Goal: Navigation & Orientation: Find specific page/section

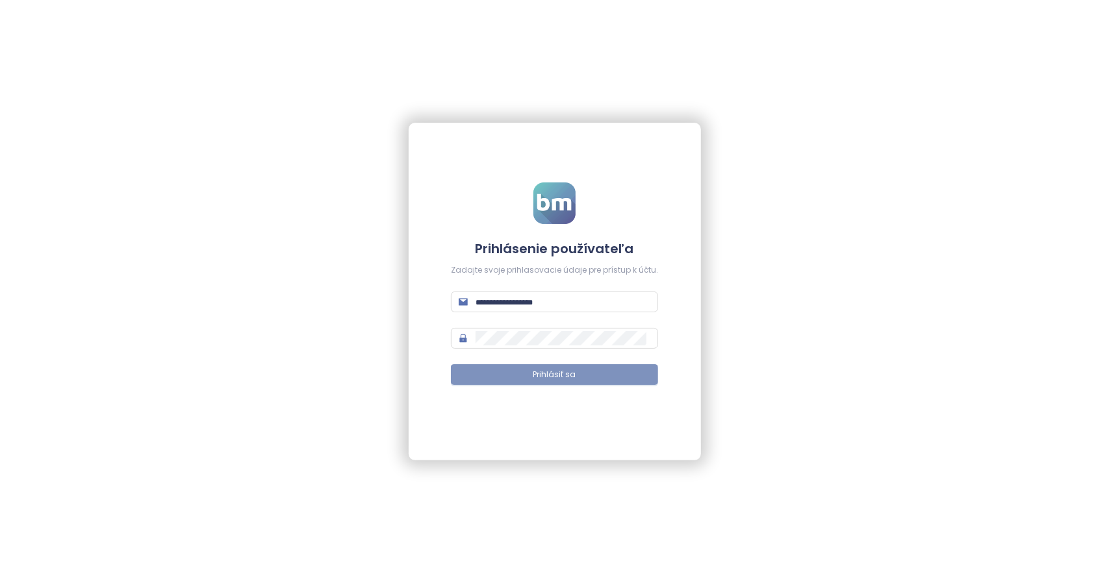
type input "**********"
click at [546, 377] on span "Prihlásiť sa" at bounding box center [554, 375] width 43 height 12
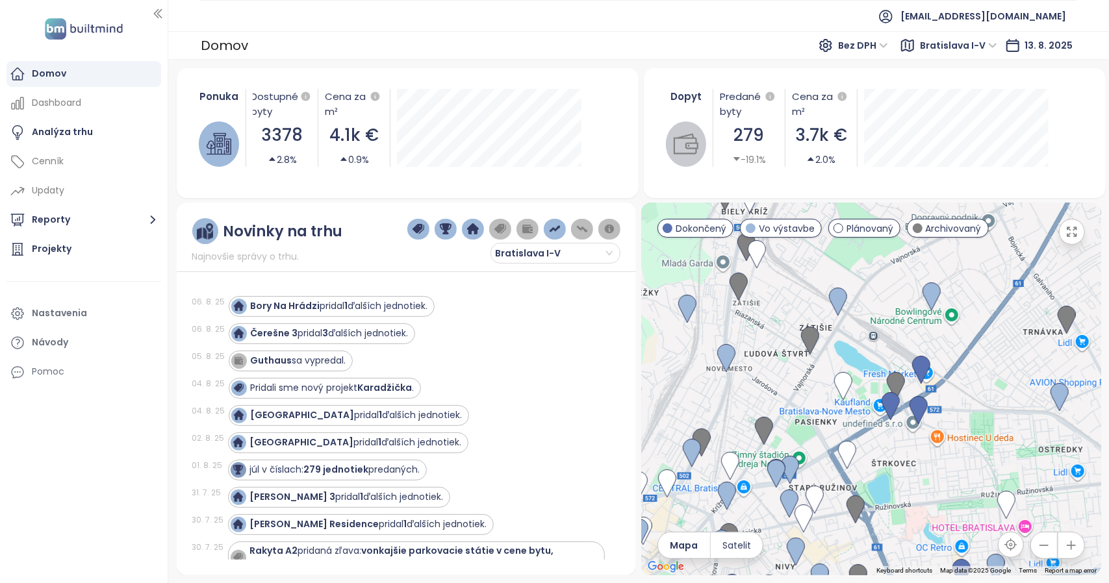
drag, startPoint x: 917, startPoint y: 314, endPoint x: 918, endPoint y: 252, distance: 61.7
click at [918, 252] on div at bounding box center [871, 389] width 460 height 373
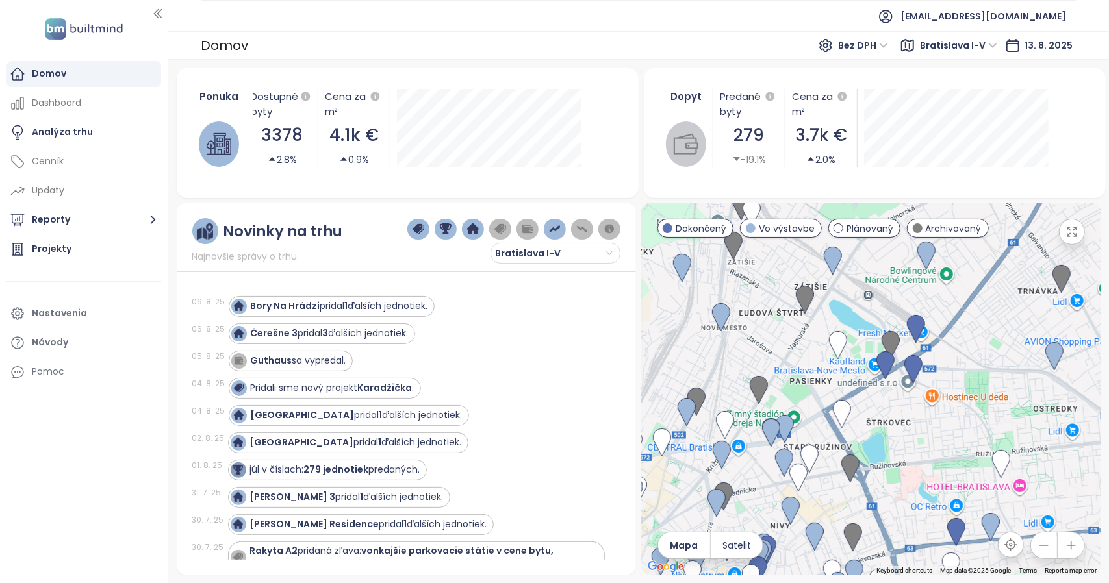
drag, startPoint x: 881, startPoint y: 460, endPoint x: 871, endPoint y: 403, distance: 57.9
click at [871, 403] on div at bounding box center [871, 389] width 460 height 373
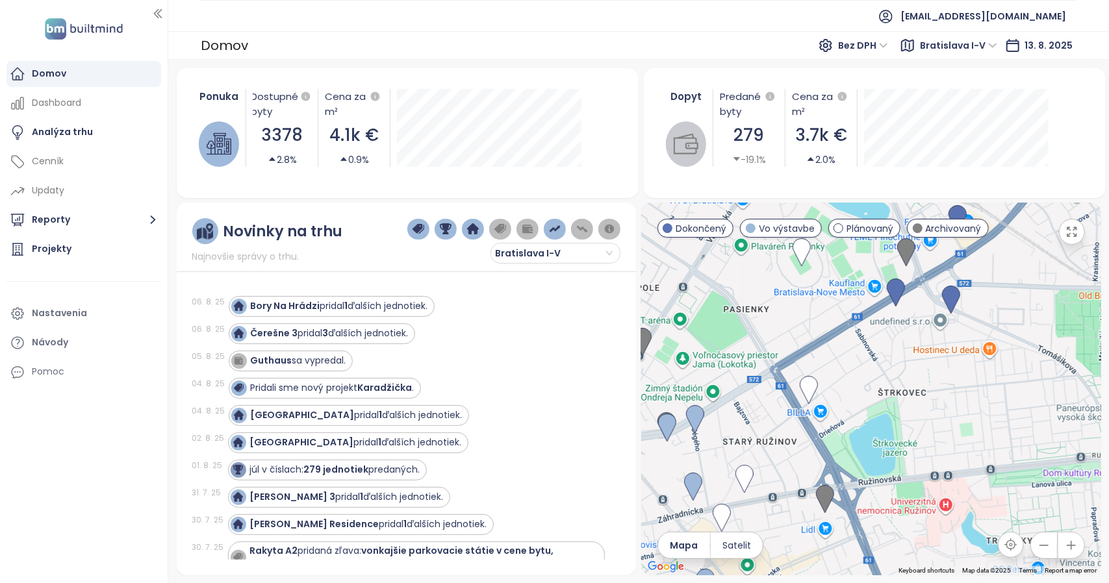
drag, startPoint x: 882, startPoint y: 389, endPoint x: 887, endPoint y: 375, distance: 14.6
click at [887, 375] on div at bounding box center [871, 389] width 460 height 373
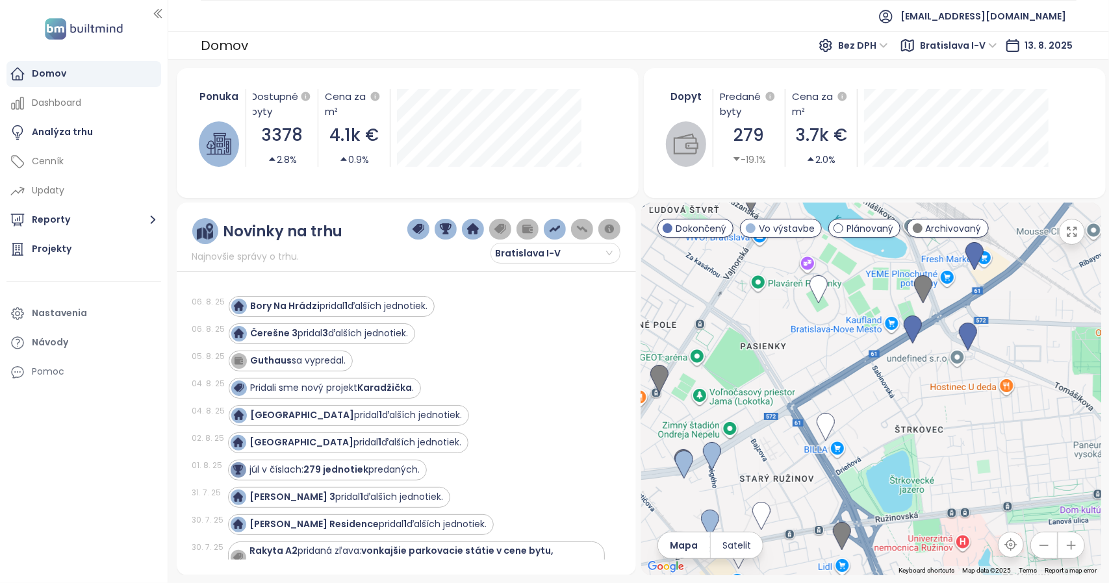
drag, startPoint x: 859, startPoint y: 385, endPoint x: 848, endPoint y: 479, distance: 94.2
click at [848, 479] on div at bounding box center [871, 389] width 460 height 373
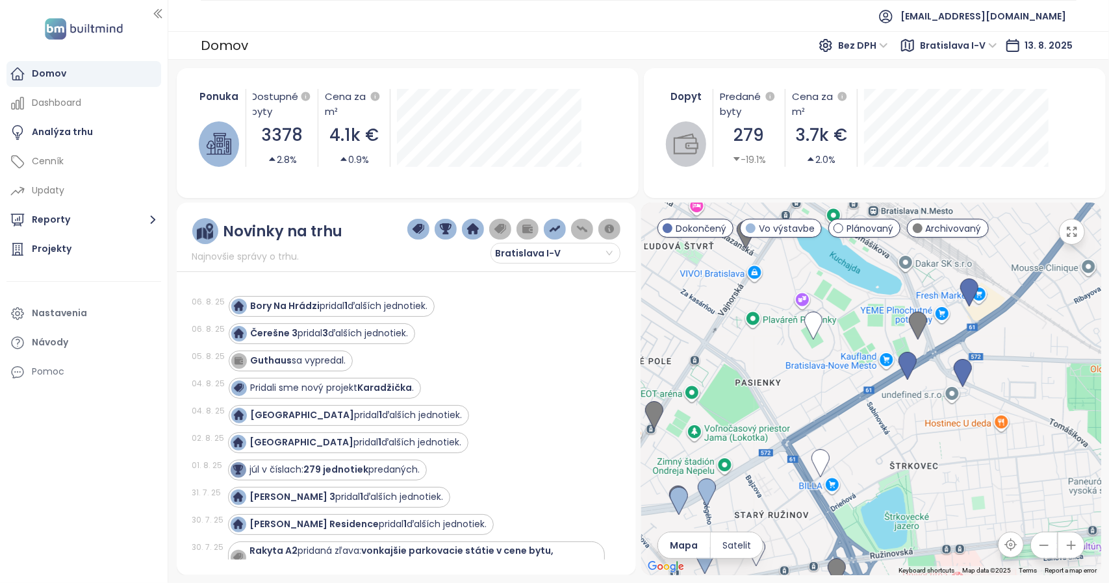
click at [819, 448] on div at bounding box center [871, 389] width 460 height 373
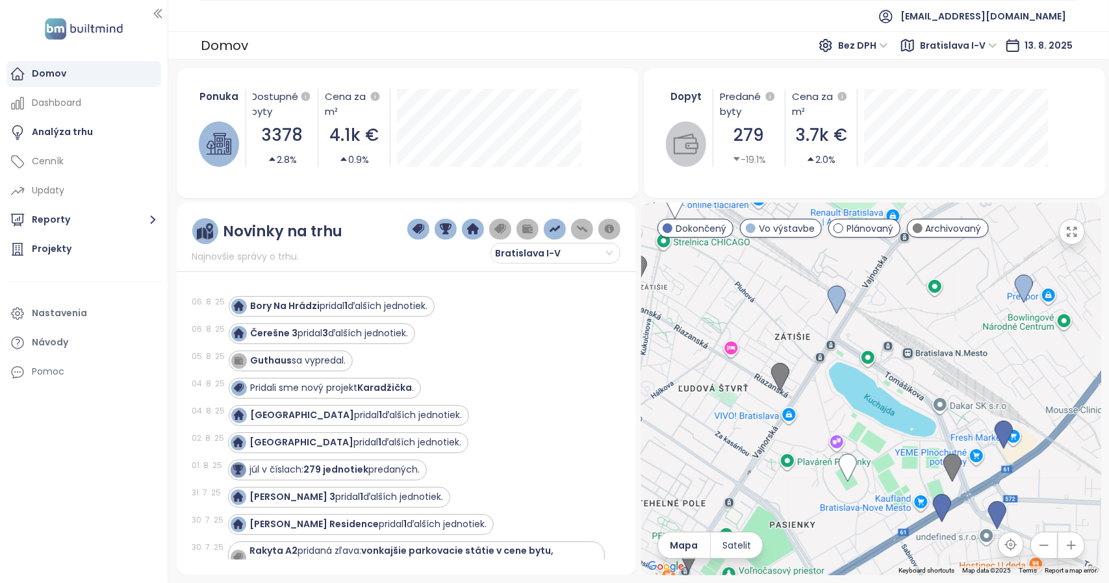
drag, startPoint x: 907, startPoint y: 318, endPoint x: 959, endPoint y: 420, distance: 115.3
click at [959, 420] on div at bounding box center [871, 389] width 460 height 373
click at [777, 380] on img at bounding box center [780, 377] width 18 height 29
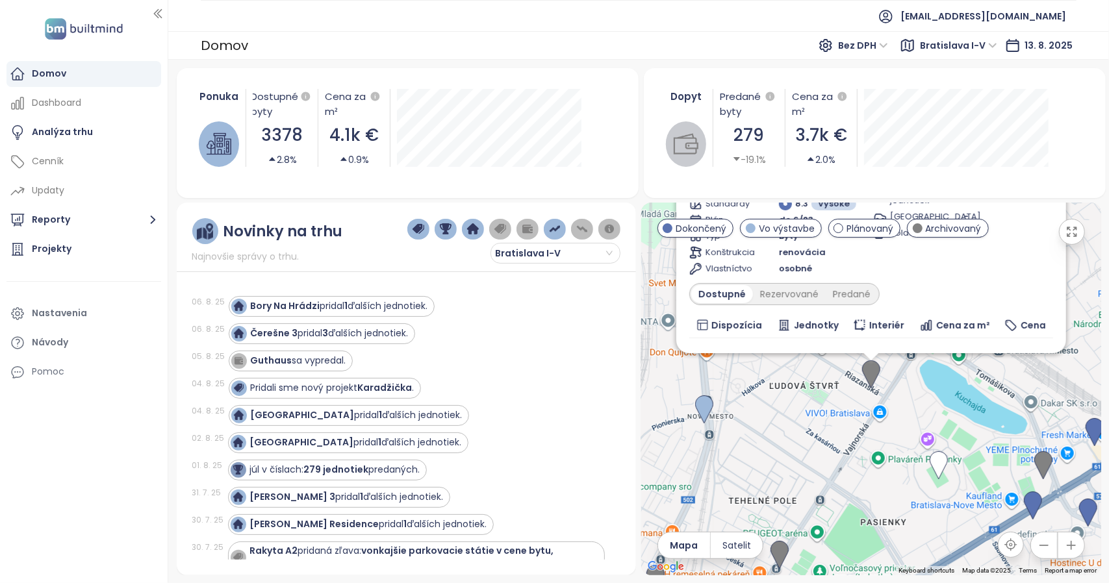
click at [825, 485] on div "To navigate, press the arrow keys. Bývanie pod smrekom Archivovaný Riazanská 67…" at bounding box center [871, 389] width 460 height 373
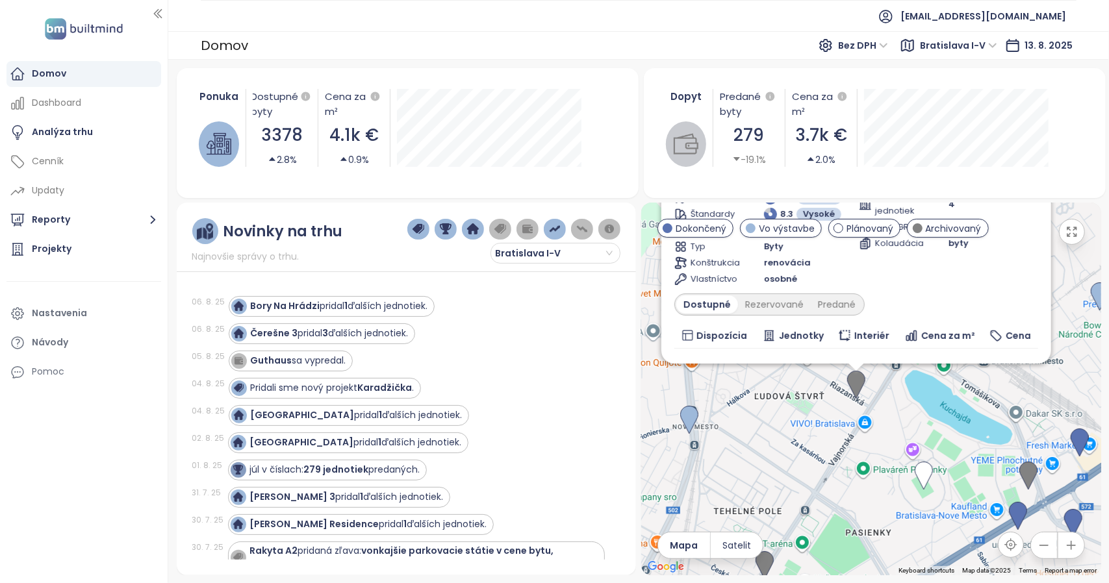
drag, startPoint x: 897, startPoint y: 511, endPoint x: 831, endPoint y: 441, distance: 96.0
click at [844, 407] on div "Bývanie pod smrekom Archivovaný Riazanská 676/6, 831 03 [GEOGRAPHIC_DATA]-[GEOG…" at bounding box center [871, 389] width 460 height 373
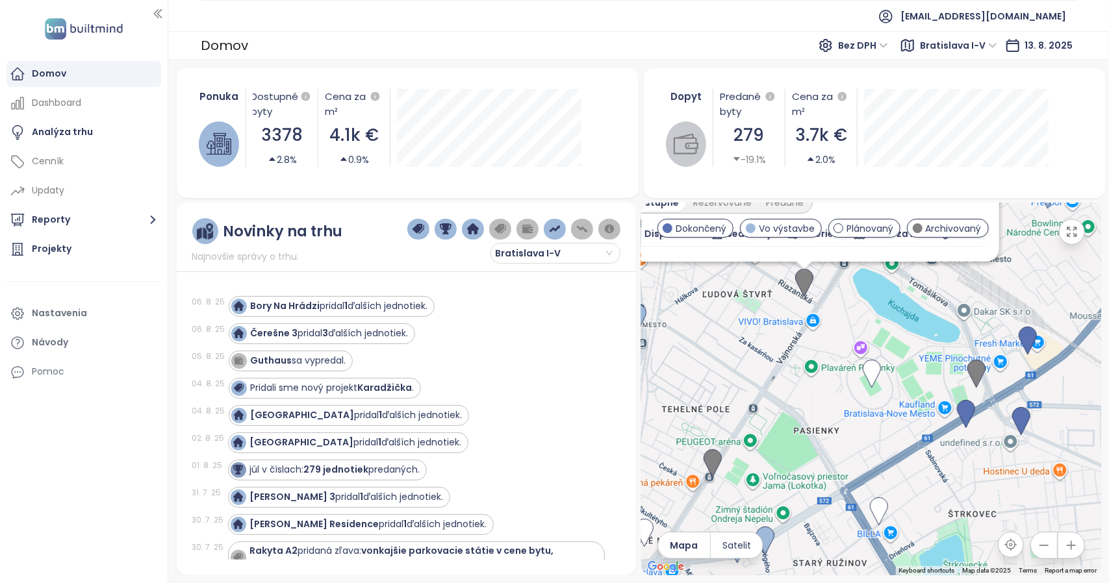
click at [818, 423] on div "Bývanie pod smrekom Archivovaný Riazanská 676/6, 831 03 [GEOGRAPHIC_DATA]-[GEOG…" at bounding box center [871, 389] width 460 height 373
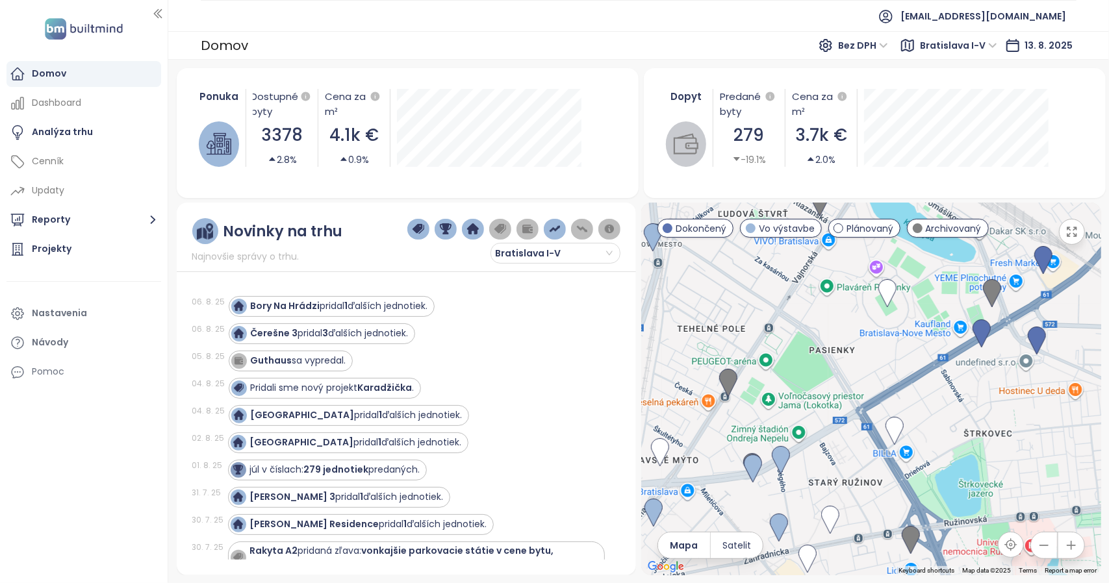
drag, startPoint x: 824, startPoint y: 411, endPoint x: 873, endPoint y: 298, distance: 123.0
click at [873, 298] on div "Bývanie pod smrekom Archivovaný Riazanská 676/6, 831 03 [GEOGRAPHIC_DATA]-[GEOG…" at bounding box center [871, 389] width 460 height 373
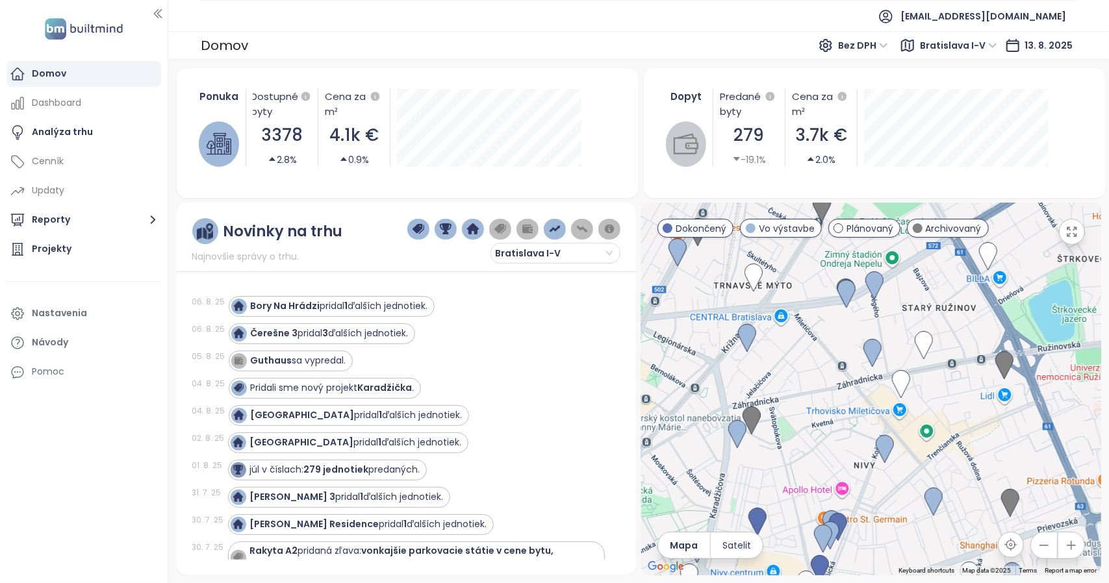
drag, startPoint x: 803, startPoint y: 414, endPoint x: 847, endPoint y: 350, distance: 77.8
click at [847, 350] on div "Bývanie pod smrekom Archivovaný Riazanská 676/6, 831 03 [GEOGRAPHIC_DATA]-[GEOG…" at bounding box center [871, 389] width 460 height 373
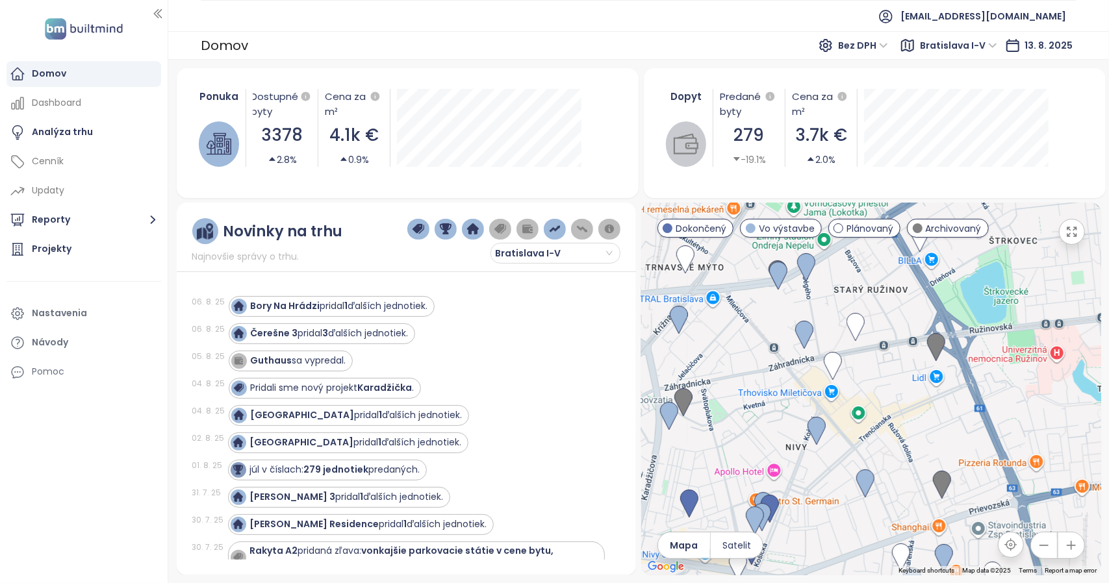
drag, startPoint x: 817, startPoint y: 399, endPoint x: 738, endPoint y: 360, distance: 88.6
click at [738, 360] on div "Bývanie pod smrekom Archivovaný Riazanská 676/6, 831 03 [GEOGRAPHIC_DATA]-[GEOG…" at bounding box center [871, 389] width 460 height 373
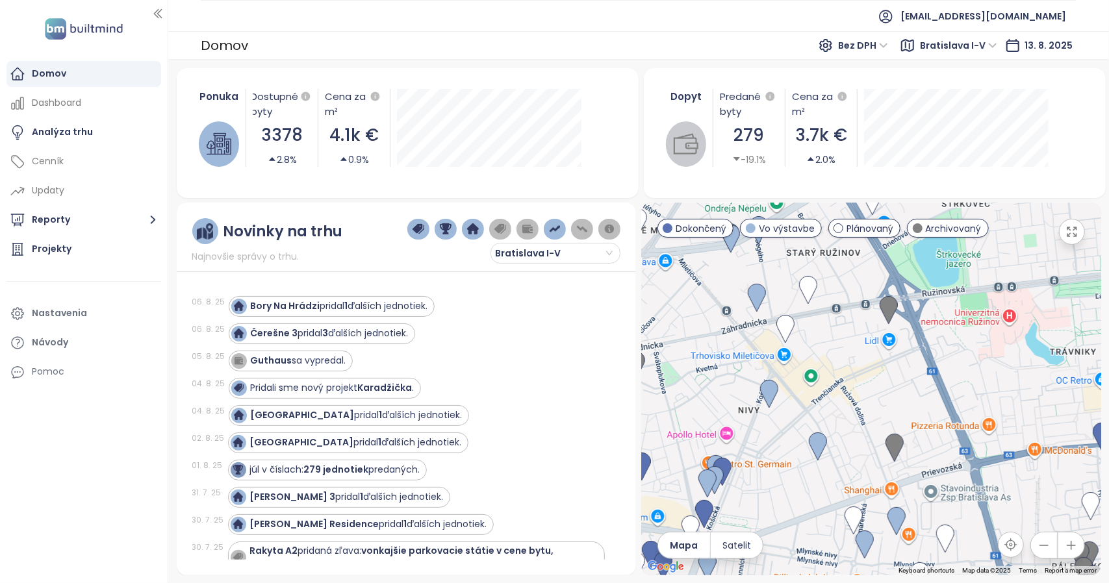
drag, startPoint x: 919, startPoint y: 414, endPoint x: 829, endPoint y: 377, distance: 97.6
click at [829, 377] on div "Bývanie pod smrekom Archivovaný Riazanská 676/6, 831 03 [GEOGRAPHIC_DATA]-[GEOG…" at bounding box center [871, 389] width 460 height 373
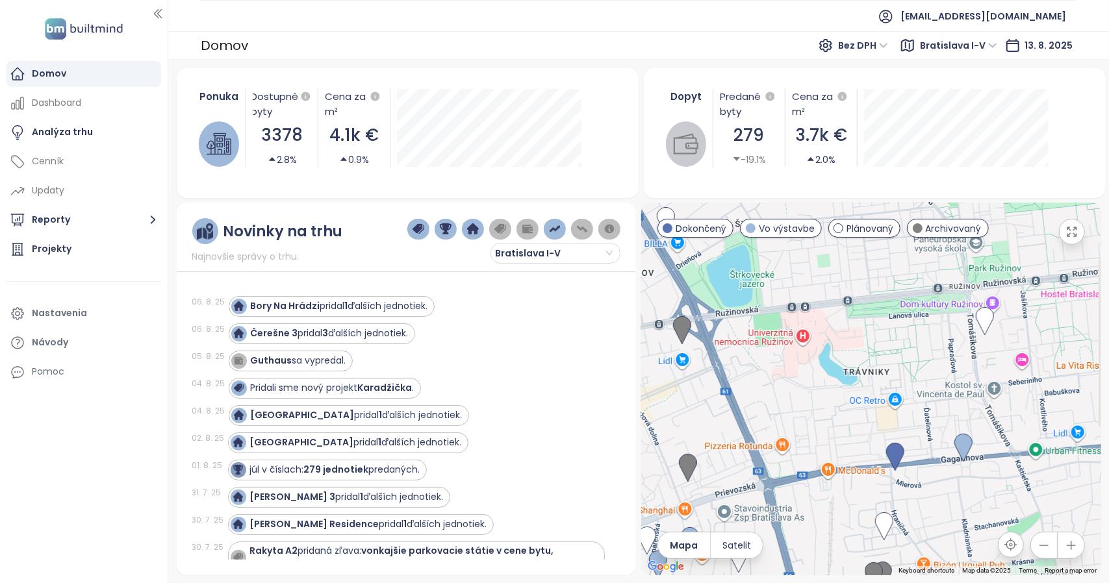
drag, startPoint x: 975, startPoint y: 370, endPoint x: 766, endPoint y: 390, distance: 209.4
click at [766, 390] on div "Bývanie pod smrekom Archivovaný Riazanská 676/6, 831 03 [GEOGRAPHIC_DATA]-[GEOG…" at bounding box center [871, 389] width 460 height 373
drag, startPoint x: 812, startPoint y: 388, endPoint x: 786, endPoint y: 392, distance: 26.3
click at [786, 392] on div "Bývanie pod smrekom Archivovaný Riazanská 676/6, 831 03 [GEOGRAPHIC_DATA]-[GEOG…" at bounding box center [871, 389] width 460 height 373
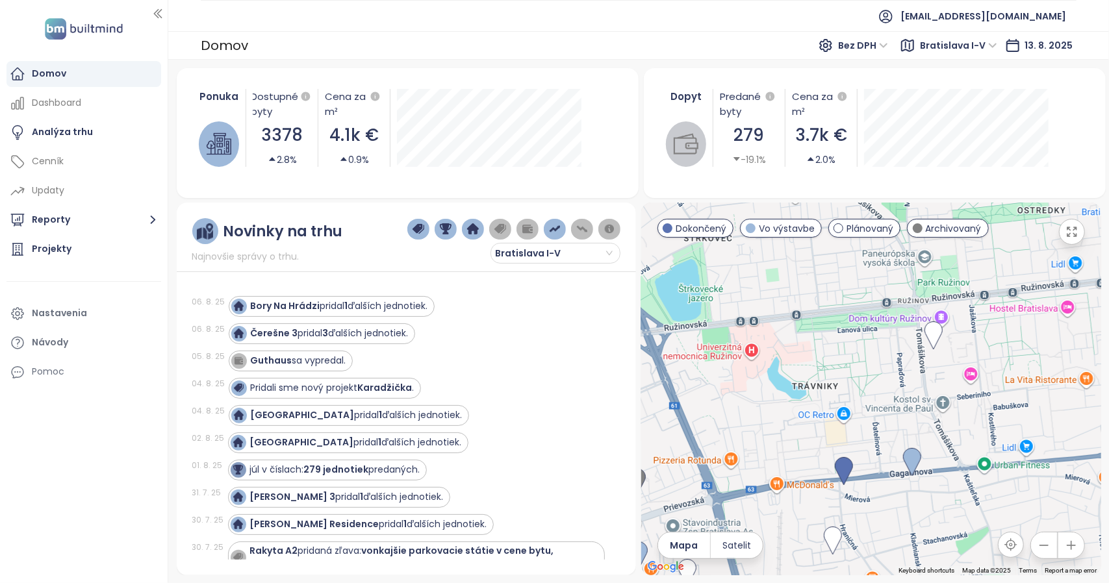
drag, startPoint x: 966, startPoint y: 408, endPoint x: 939, endPoint y: 412, distance: 27.5
click at [939, 412] on div "Bývanie pod smrekom Archivovaný Riazanská 676/6, 831 03 [GEOGRAPHIC_DATA]-[GEOG…" at bounding box center [871, 389] width 460 height 373
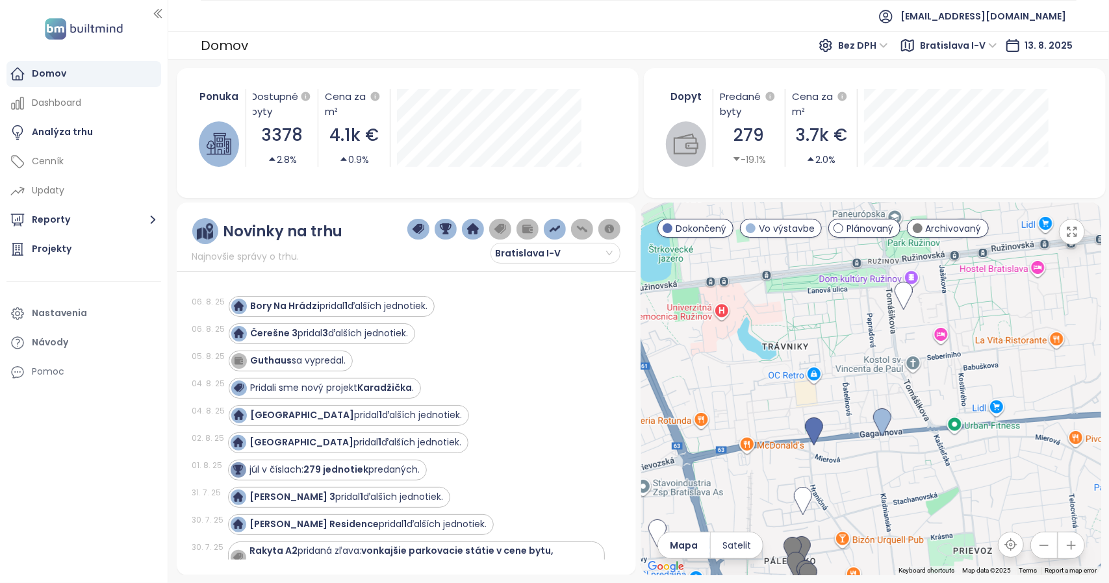
click at [886, 367] on div "Bývanie pod smrekom Archivovaný Riazanská 676/6, 831 03 [GEOGRAPHIC_DATA]-[GEOG…" at bounding box center [871, 389] width 460 height 373
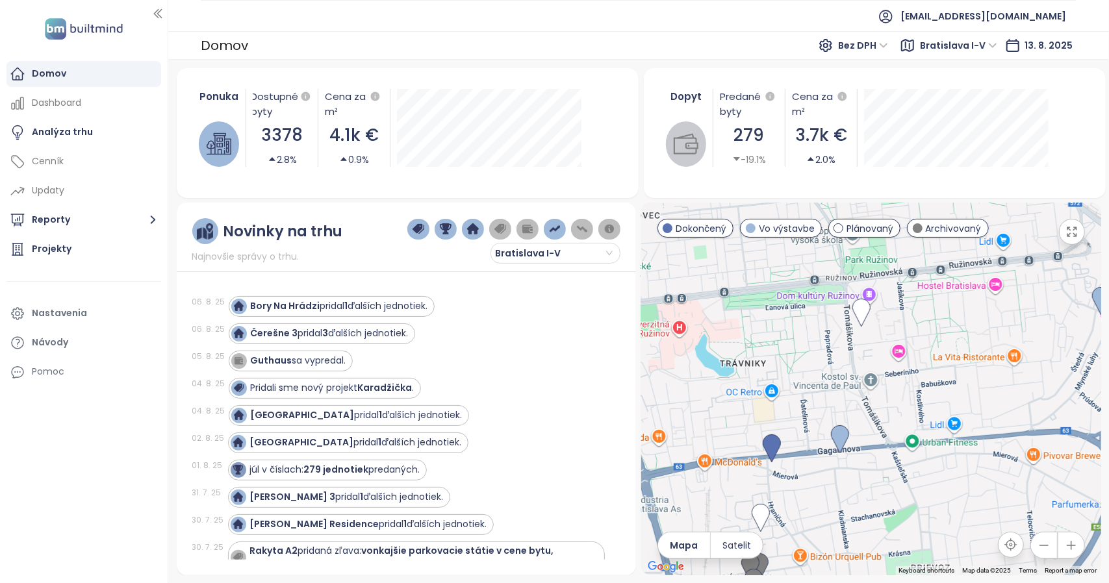
drag, startPoint x: 721, startPoint y: 518, endPoint x: 758, endPoint y: 507, distance: 39.1
click at [709, 528] on div "Bývanie pod smrekom Archivovaný Riazanská 676/6, 831 03 [GEOGRAPHIC_DATA]-[GEOG…" at bounding box center [871, 389] width 460 height 373
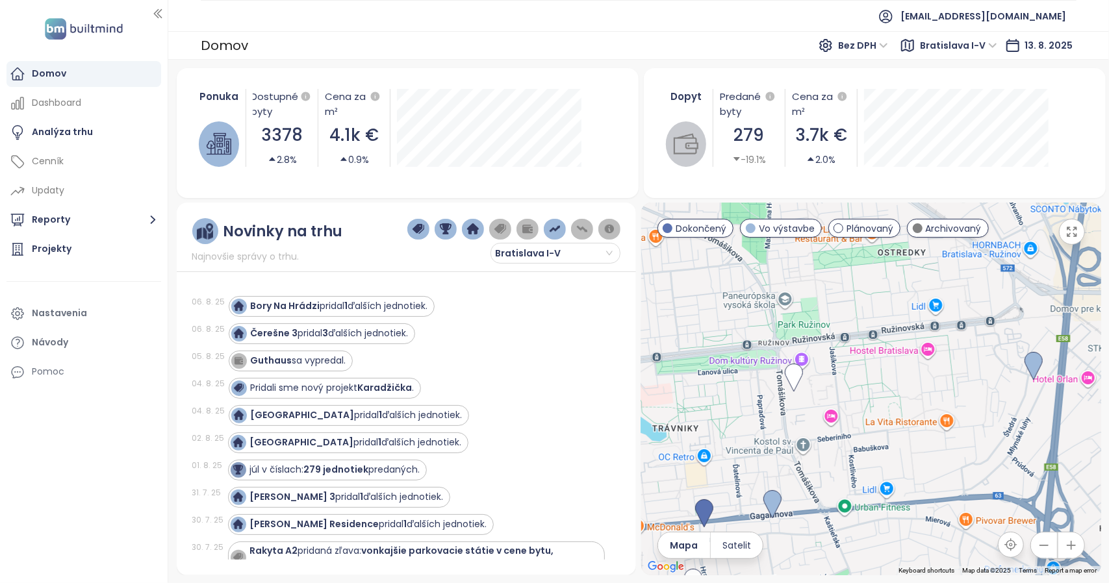
drag, startPoint x: 876, startPoint y: 404, endPoint x: 855, endPoint y: 446, distance: 47.3
click at [855, 446] on div "Bývanie pod smrekom Archivovaný Riazanská 676/6, 831 03 [GEOGRAPHIC_DATA]-[GEOG…" at bounding box center [871, 389] width 460 height 373
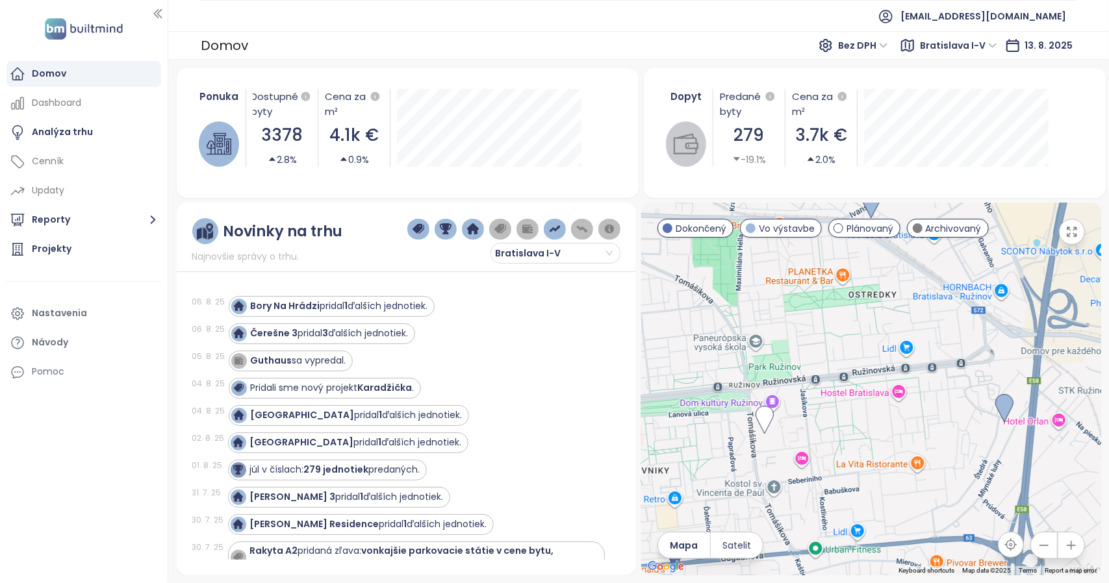
drag, startPoint x: 940, startPoint y: 434, endPoint x: 1027, endPoint y: 524, distance: 125.8
click at [1027, 524] on div "Bývanie pod smrekom Archivovaný Riazanská 676/6, 831 03 [GEOGRAPHIC_DATA]-[GEOG…" at bounding box center [871, 389] width 460 height 373
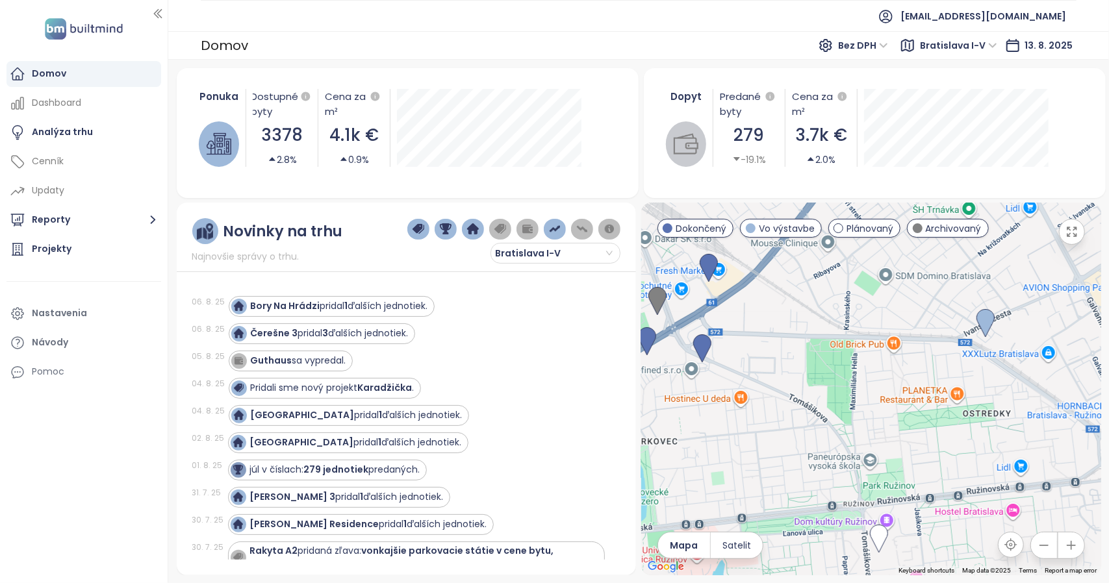
drag, startPoint x: 912, startPoint y: 431, endPoint x: 925, endPoint y: 445, distance: 18.8
click at [907, 461] on div "Bývanie pod smrekom Archivovaný Riazanská 676/6, 831 03 [GEOGRAPHIC_DATA]-[GEOG…" at bounding box center [871, 389] width 460 height 373
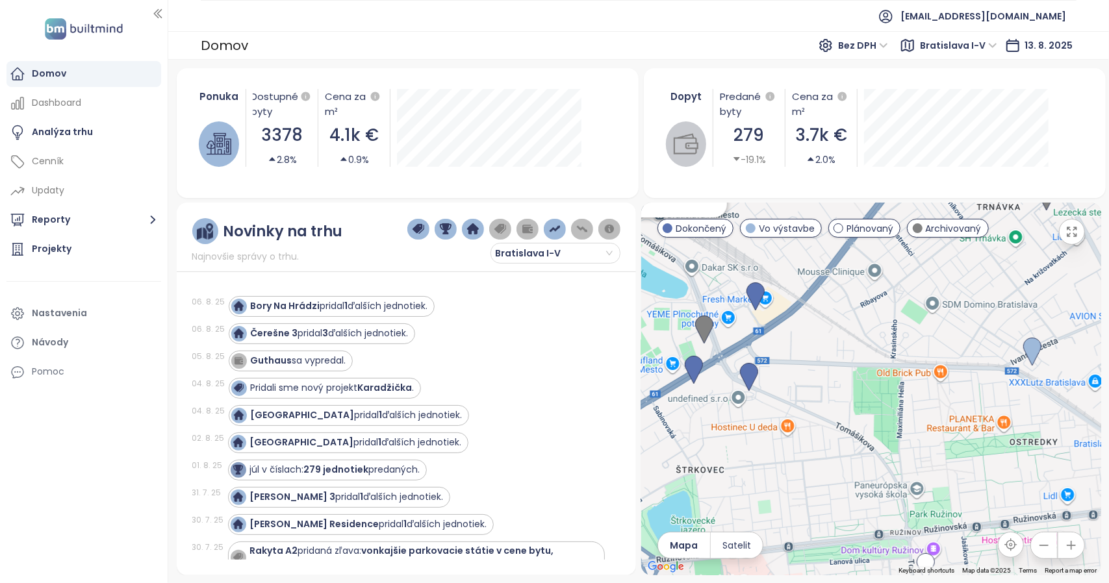
drag, startPoint x: 944, startPoint y: 419, endPoint x: 923, endPoint y: 392, distance: 34.3
click at [1039, 436] on div "Bývanie pod smrekom Archivovaný Riazanská 676/6, 831 03 [GEOGRAPHIC_DATA]-[GEOG…" at bounding box center [871, 389] width 460 height 373
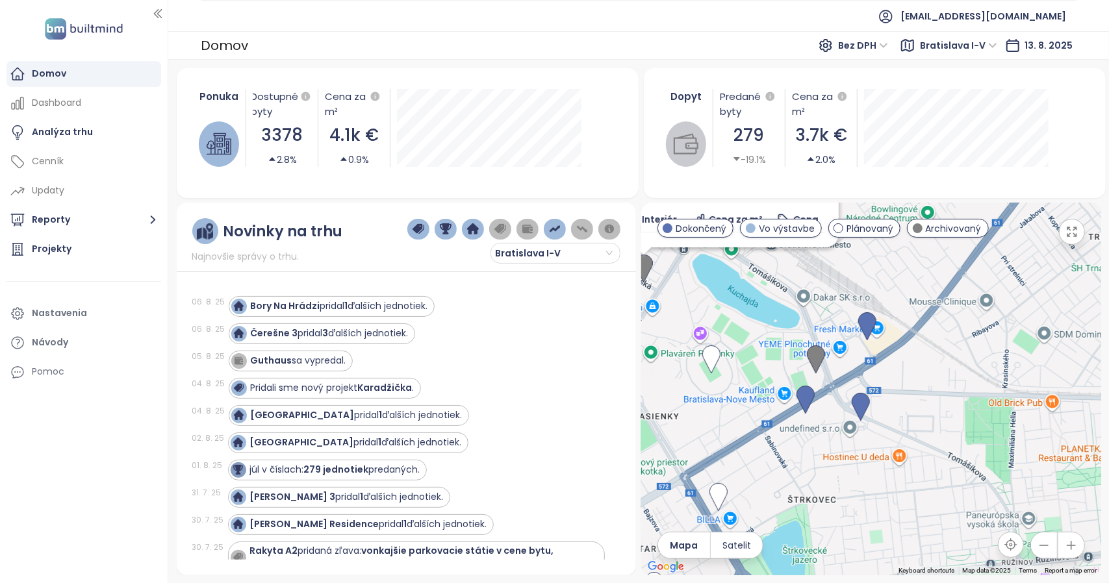
drag, startPoint x: 835, startPoint y: 449, endPoint x: 905, endPoint y: 507, distance: 90.9
click at [908, 512] on div "Bývanie pod smrekom Archivovaný Riazanská 676/6, 831 03 [GEOGRAPHIC_DATA]-[GEOG…" at bounding box center [871, 389] width 460 height 373
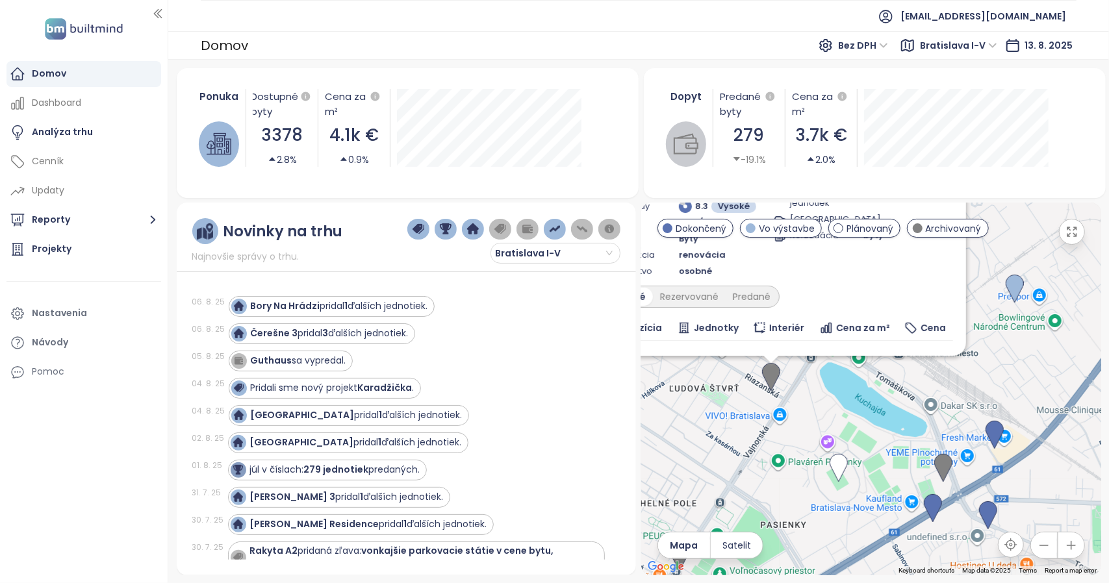
click at [844, 428] on div "Bývanie pod smrekom Archivovaný Riazanská 676/6, 831 03 [GEOGRAPHIC_DATA]-[GEOG…" at bounding box center [871, 389] width 460 height 373
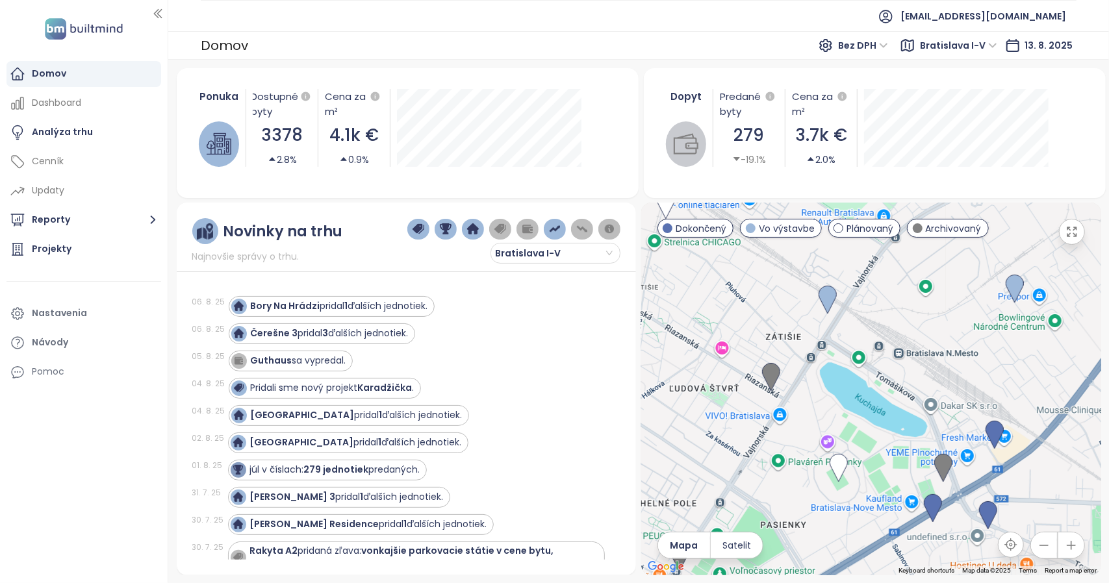
drag, startPoint x: 846, startPoint y: 380, endPoint x: 853, endPoint y: 441, distance: 61.5
click at [853, 441] on div "To navigate, press the arrow keys." at bounding box center [871, 389] width 460 height 373
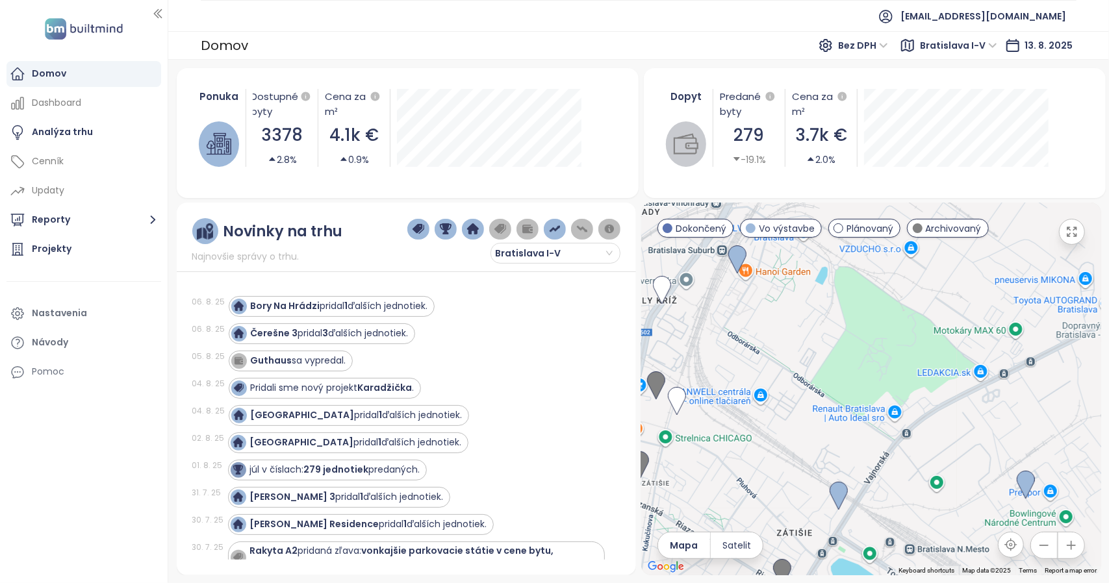
drag, startPoint x: 923, startPoint y: 283, endPoint x: 881, endPoint y: 388, distance: 113.0
click at [925, 423] on div at bounding box center [871, 389] width 460 height 373
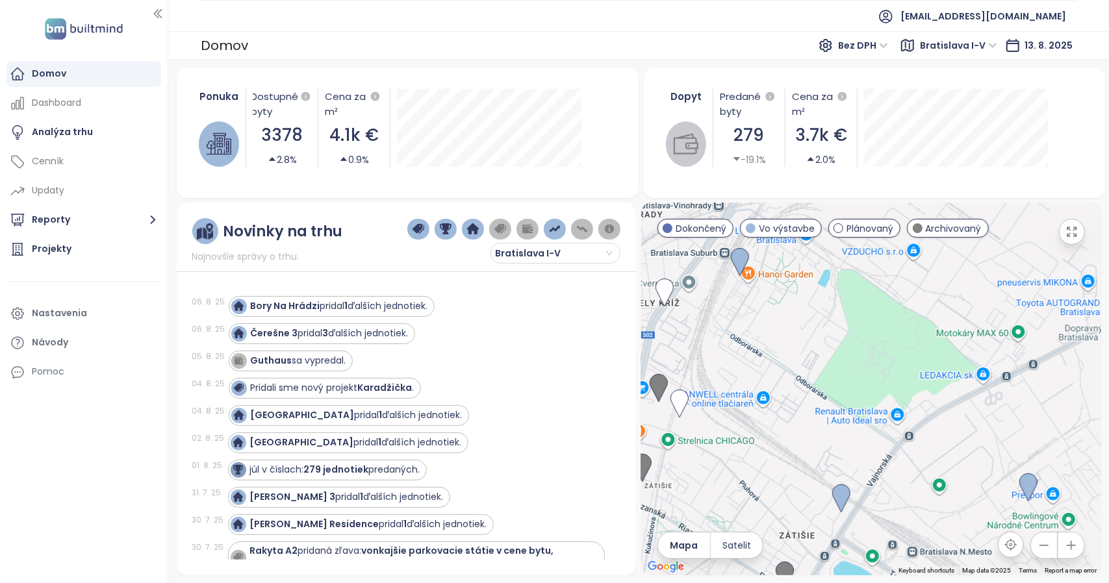
drag, startPoint x: 818, startPoint y: 349, endPoint x: 805, endPoint y: 336, distance: 17.9
click at [857, 393] on div at bounding box center [871, 389] width 460 height 373
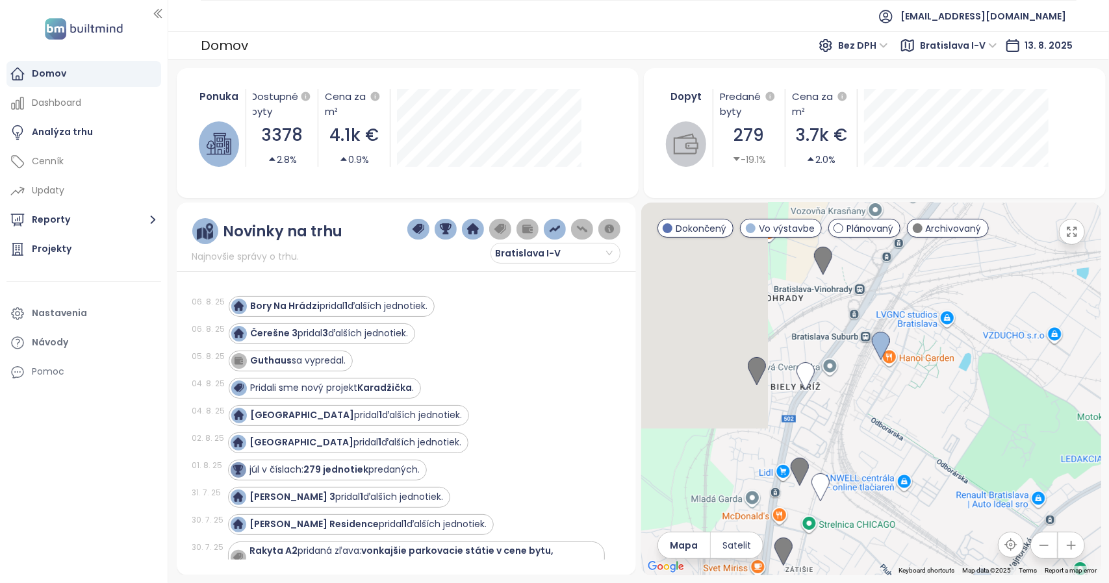
drag, startPoint x: 716, startPoint y: 367, endPoint x: 849, endPoint y: 411, distance: 140.9
click at [857, 414] on div at bounding box center [871, 389] width 460 height 373
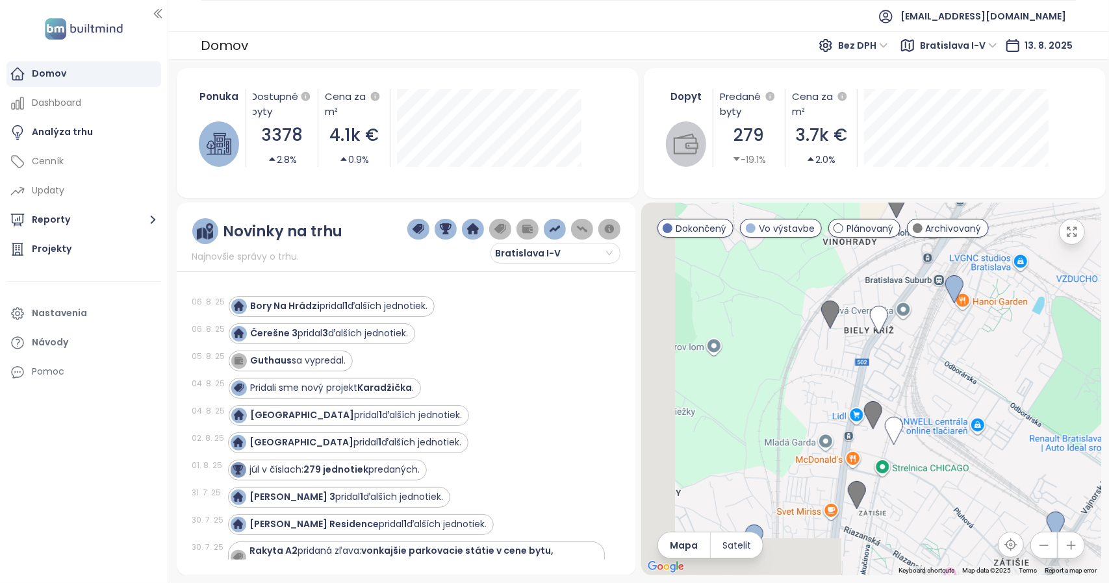
drag, startPoint x: 873, startPoint y: 436, endPoint x: 947, endPoint y: 341, distance: 120.3
click at [947, 341] on div at bounding box center [871, 389] width 460 height 373
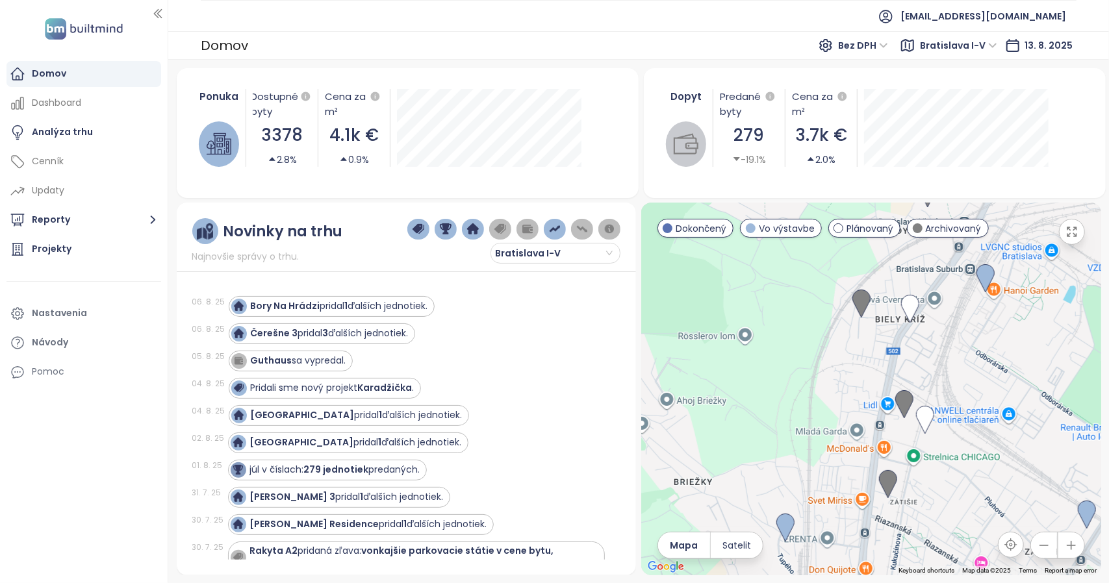
drag, startPoint x: 807, startPoint y: 370, endPoint x: 844, endPoint y: 358, distance: 39.2
click at [844, 358] on div at bounding box center [871, 389] width 460 height 373
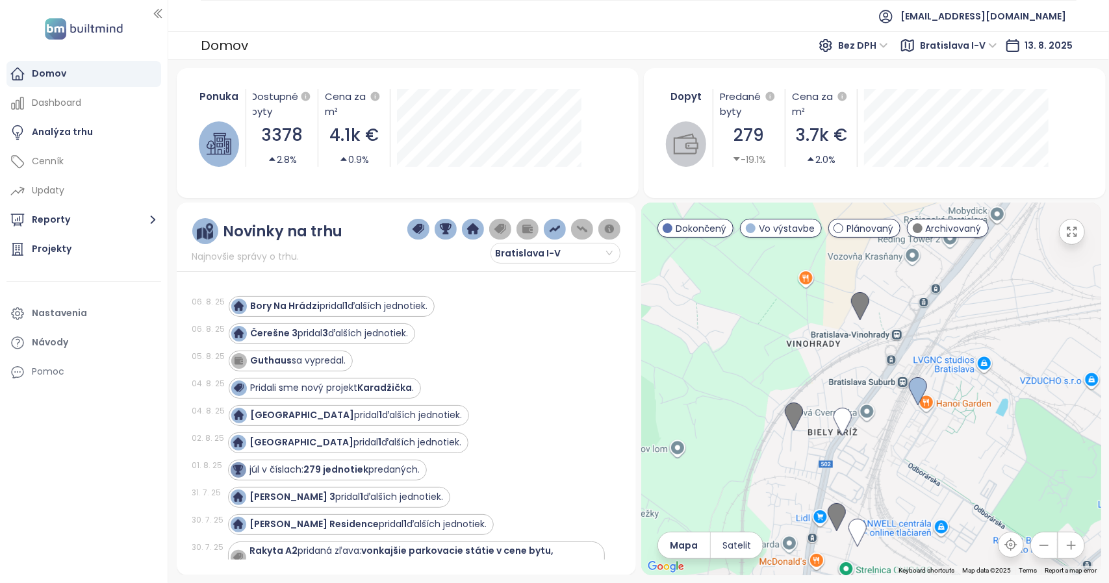
click at [763, 489] on div at bounding box center [871, 389] width 460 height 373
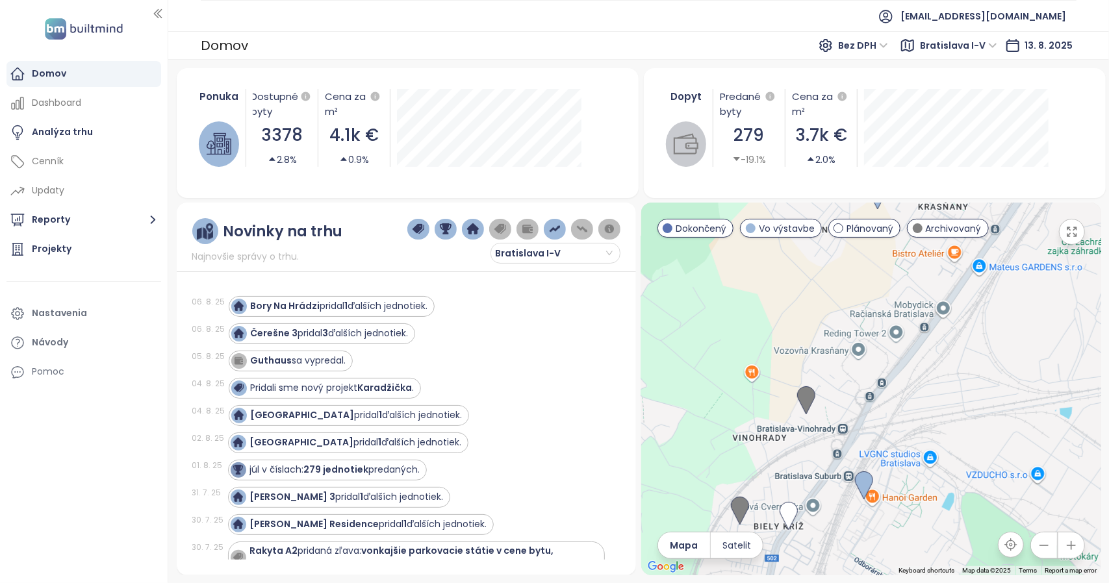
drag, startPoint x: 783, startPoint y: 332, endPoint x: 729, endPoint y: 426, distance: 108.5
click at [729, 426] on div at bounding box center [871, 389] width 460 height 373
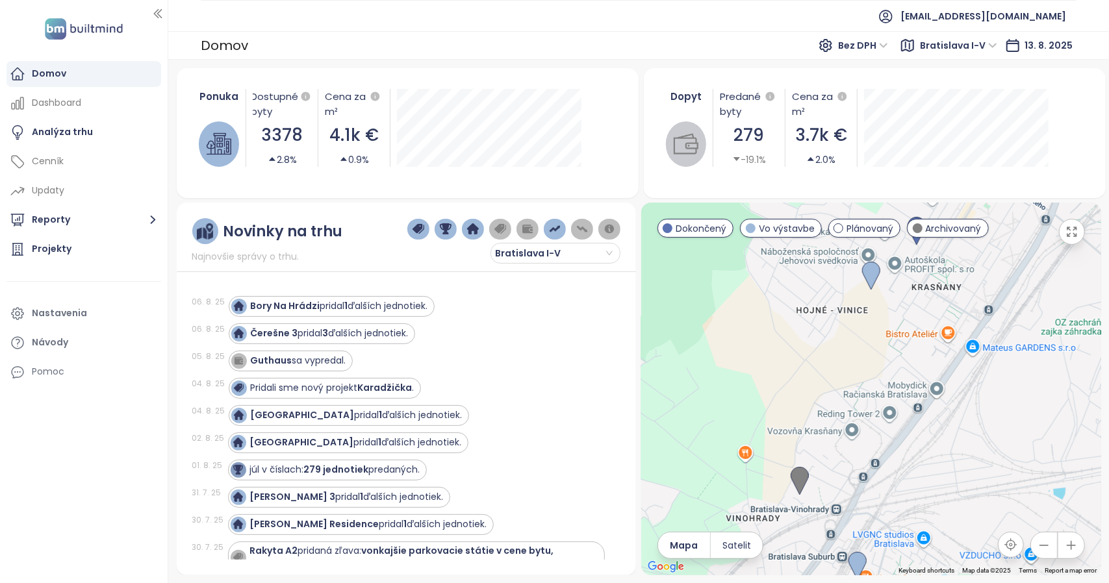
drag, startPoint x: 891, startPoint y: 376, endPoint x: 884, endPoint y: 457, distance: 80.8
click at [884, 457] on div at bounding box center [871, 389] width 460 height 373
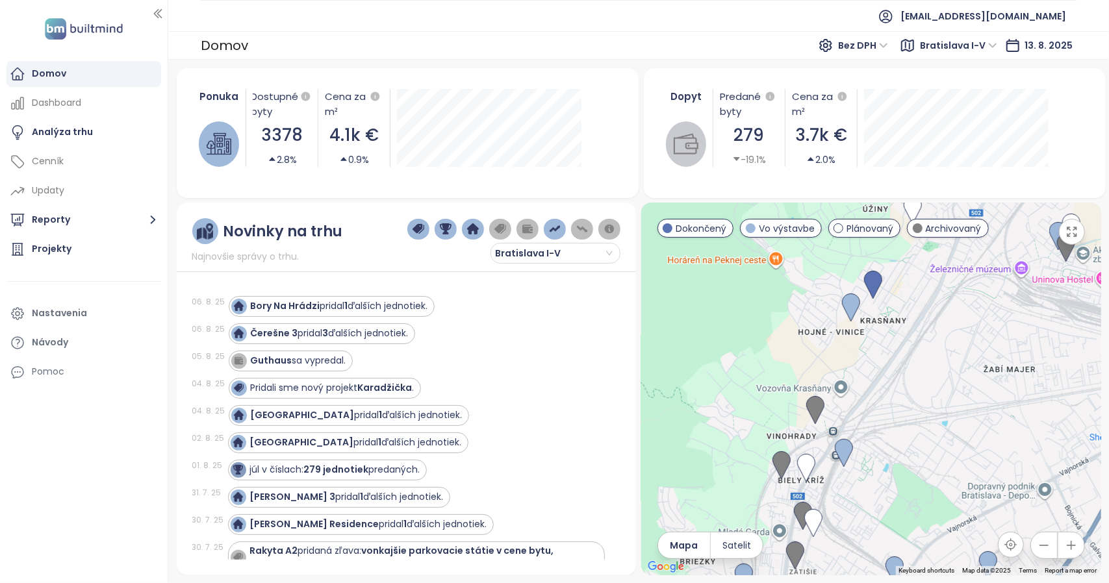
drag, startPoint x: 805, startPoint y: 358, endPoint x: 809, endPoint y: 424, distance: 66.4
click at [806, 427] on div at bounding box center [871, 389] width 460 height 373
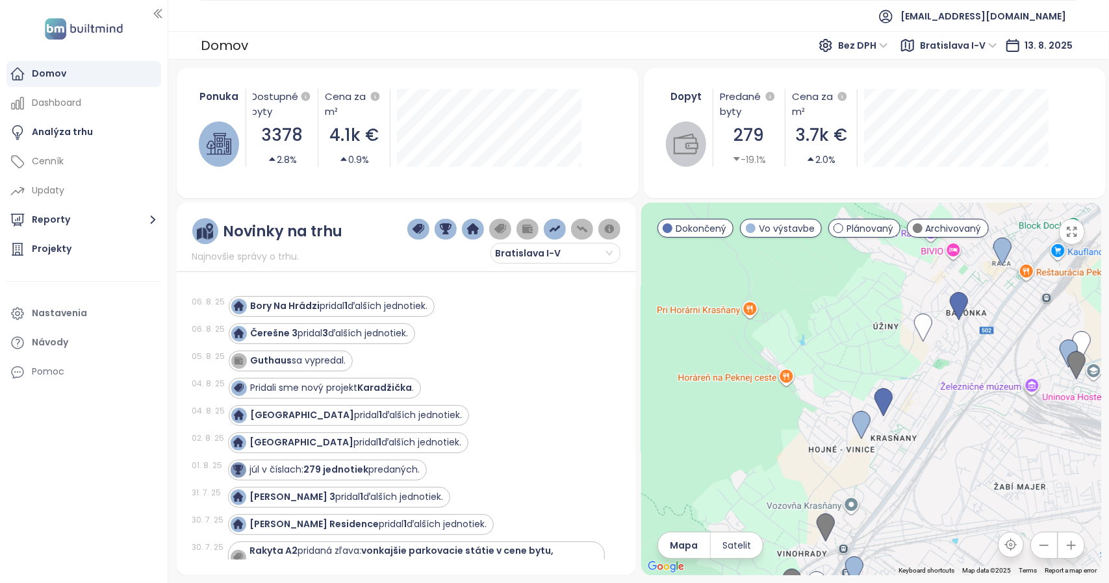
drag, startPoint x: 936, startPoint y: 386, endPoint x: 946, endPoint y: 416, distance: 31.4
click at [946, 416] on div at bounding box center [871, 389] width 460 height 373
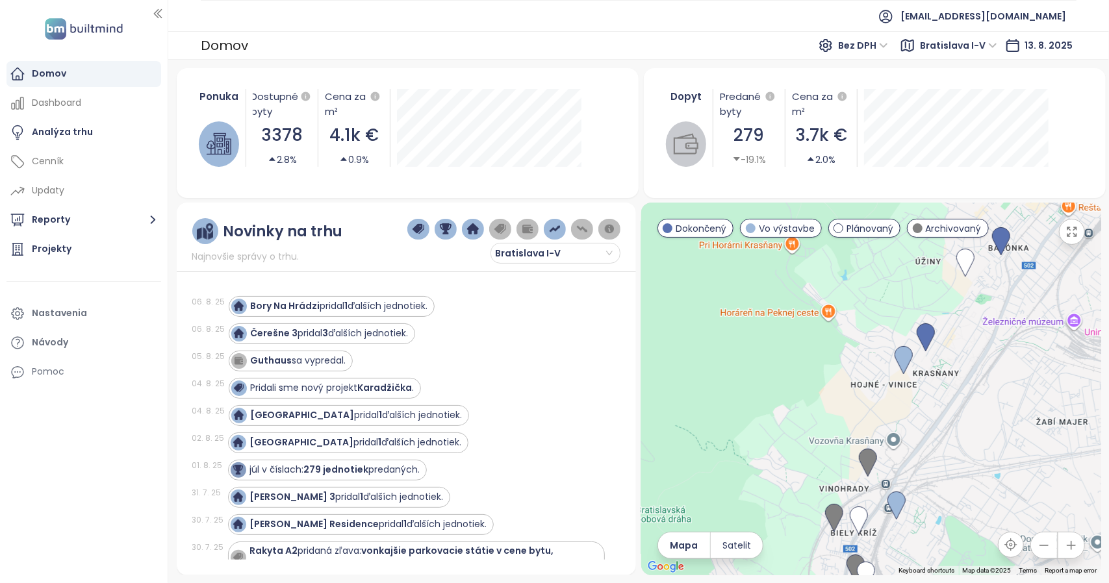
drag, startPoint x: 929, startPoint y: 392, endPoint x: 971, endPoint y: 325, distance: 78.9
click at [971, 325] on div at bounding box center [871, 389] width 460 height 373
drag, startPoint x: 848, startPoint y: 372, endPoint x: 852, endPoint y: 360, distance: 12.3
click at [852, 360] on div at bounding box center [871, 389] width 460 height 373
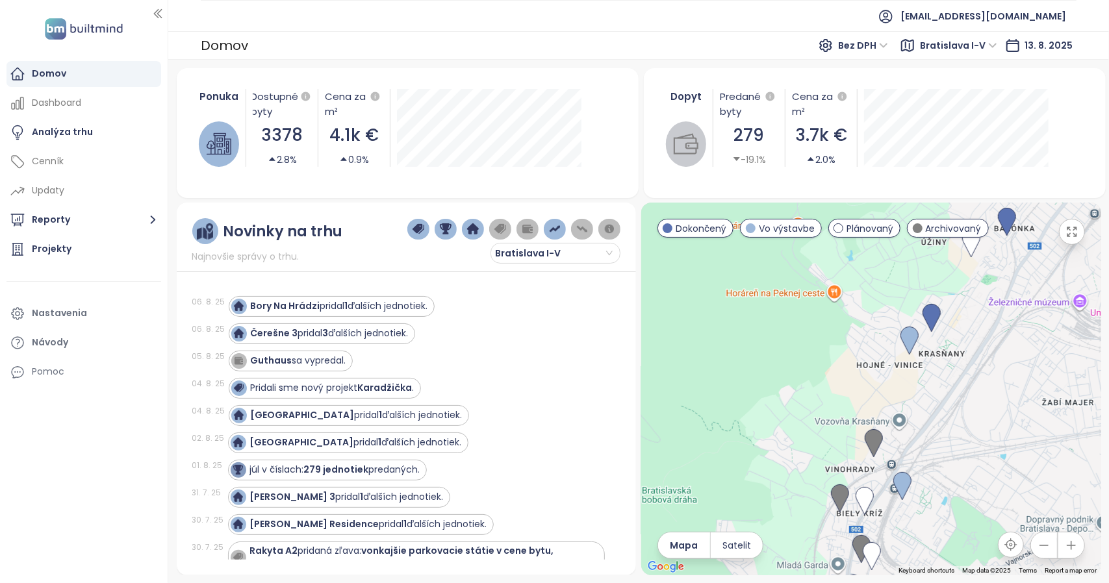
drag, startPoint x: 809, startPoint y: 446, endPoint x: 838, endPoint y: 385, distance: 67.4
click at [842, 367] on div at bounding box center [871, 389] width 460 height 373
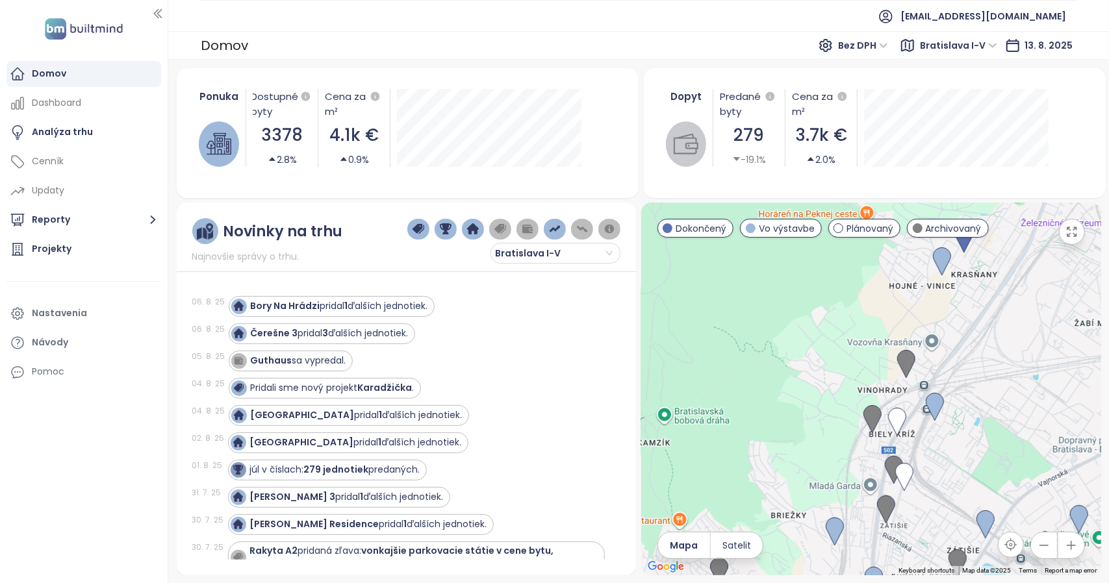
drag, startPoint x: 817, startPoint y: 447, endPoint x: 866, endPoint y: 361, distance: 99.5
click at [873, 341] on div at bounding box center [871, 389] width 460 height 373
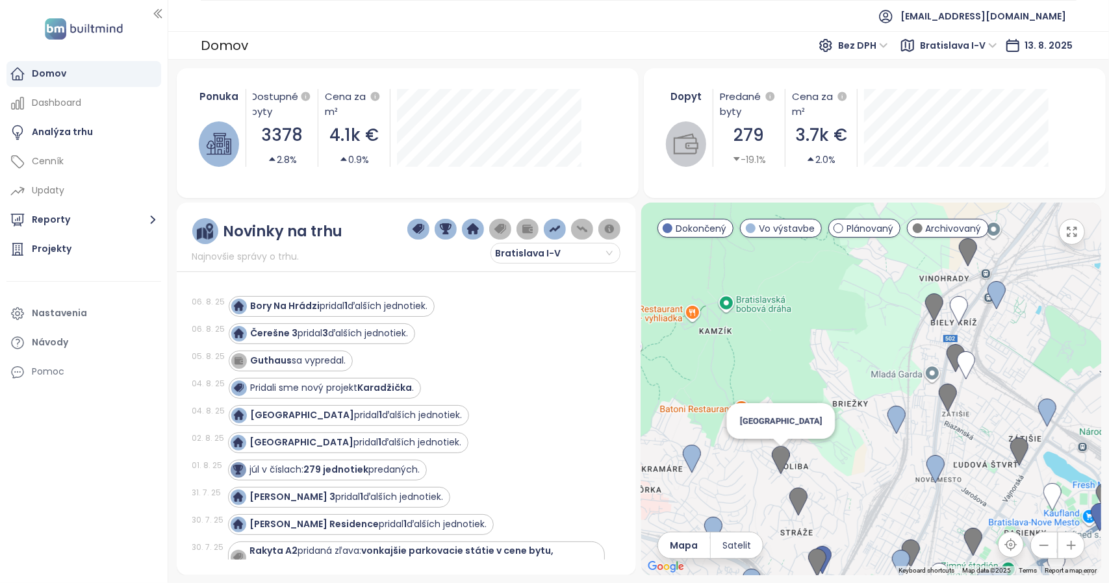
click at [843, 316] on div "[GEOGRAPHIC_DATA]" at bounding box center [871, 389] width 460 height 373
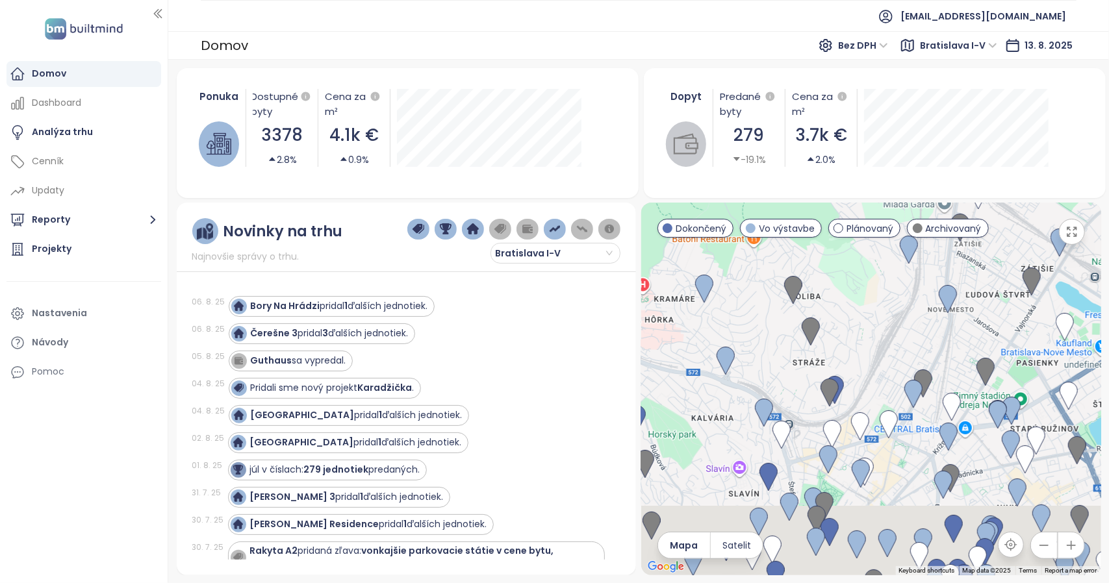
click at [842, 329] on div at bounding box center [871, 389] width 460 height 373
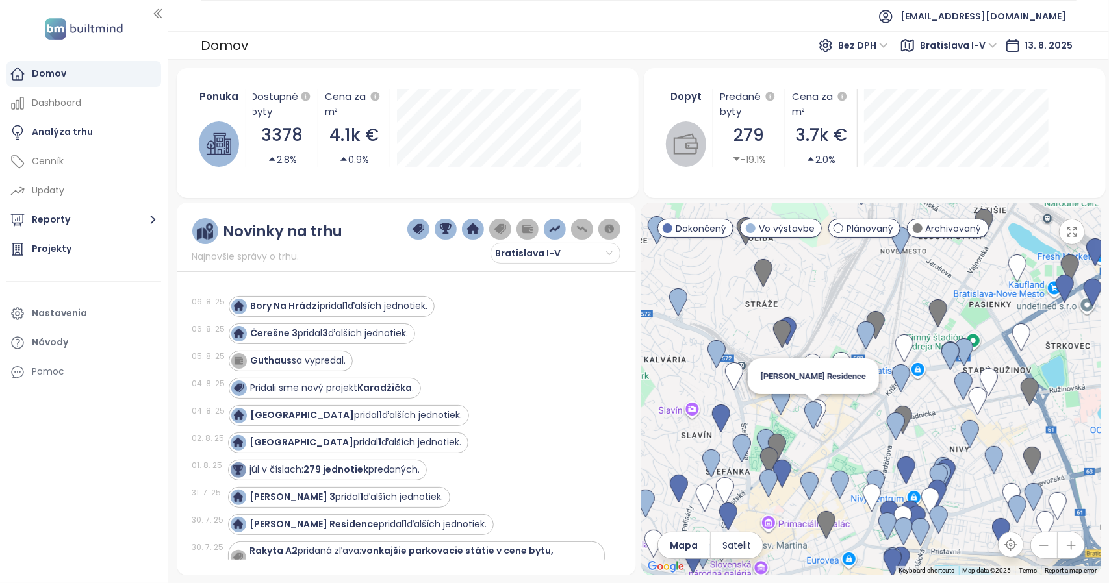
drag, startPoint x: 856, startPoint y: 448, endPoint x: 809, endPoint y: 427, distance: 51.2
click at [809, 427] on img at bounding box center [813, 415] width 18 height 29
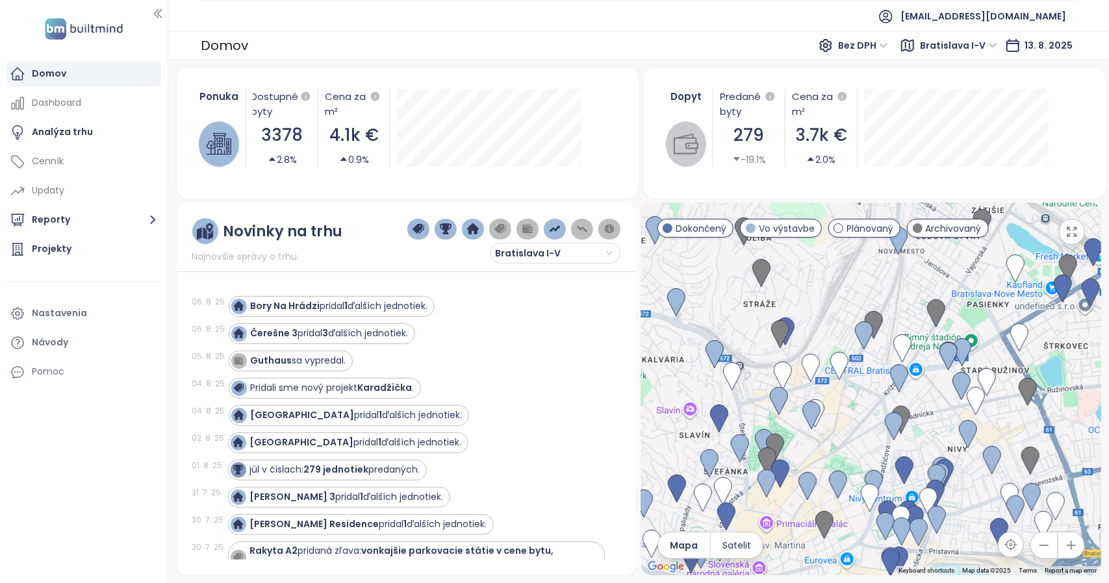
drag, startPoint x: 882, startPoint y: 420, endPoint x: 786, endPoint y: 366, distance: 109.6
click at [786, 366] on div "To navigate, press the arrow keys." at bounding box center [871, 389] width 460 height 373
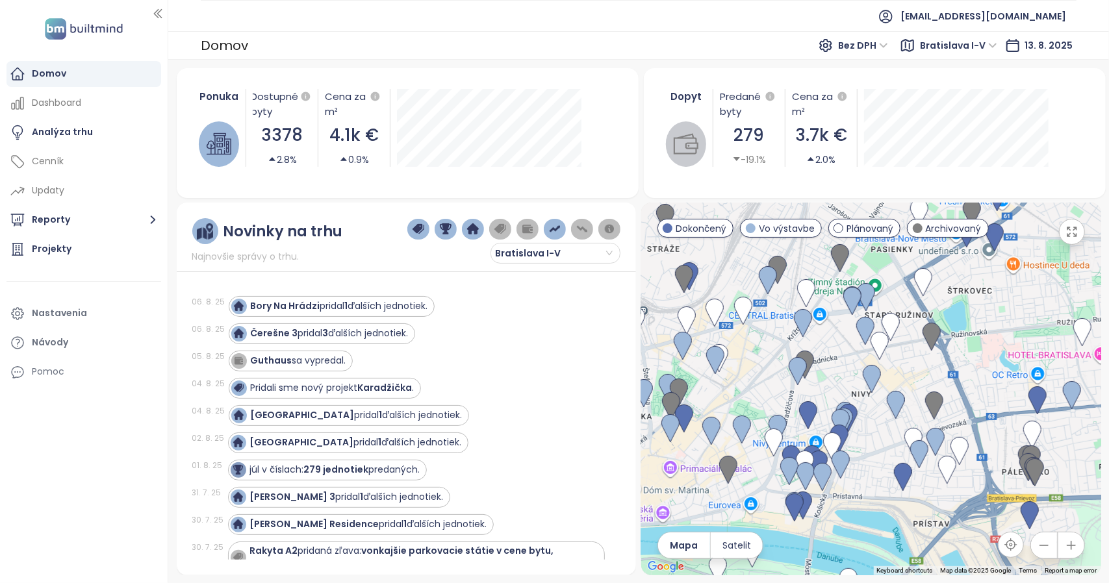
click at [839, 454] on div at bounding box center [871, 389] width 460 height 373
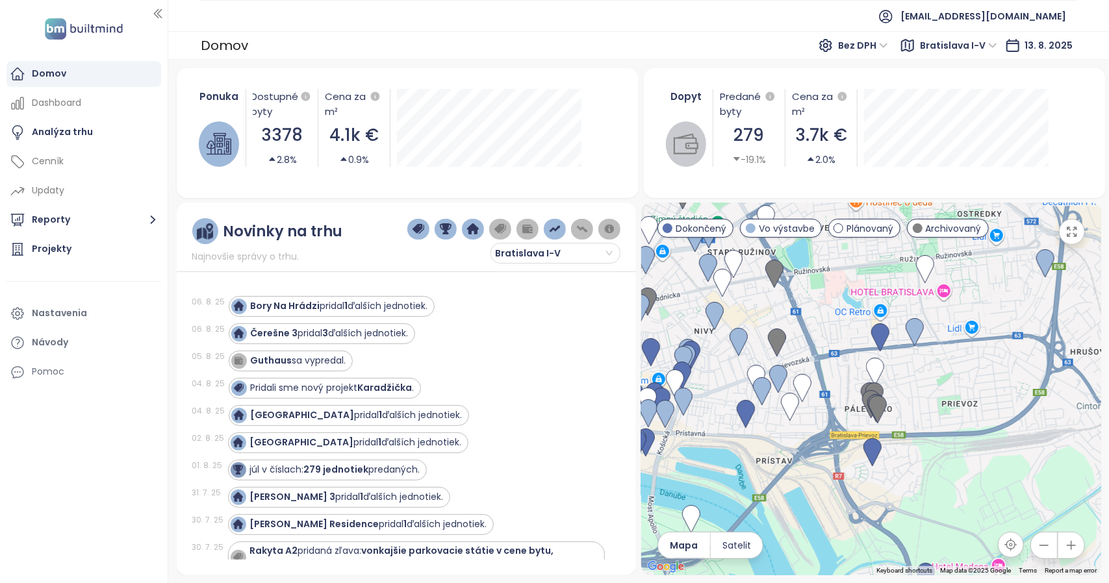
drag, startPoint x: 816, startPoint y: 429, endPoint x: 837, endPoint y: 411, distance: 28.1
click at [846, 412] on div at bounding box center [871, 389] width 460 height 373
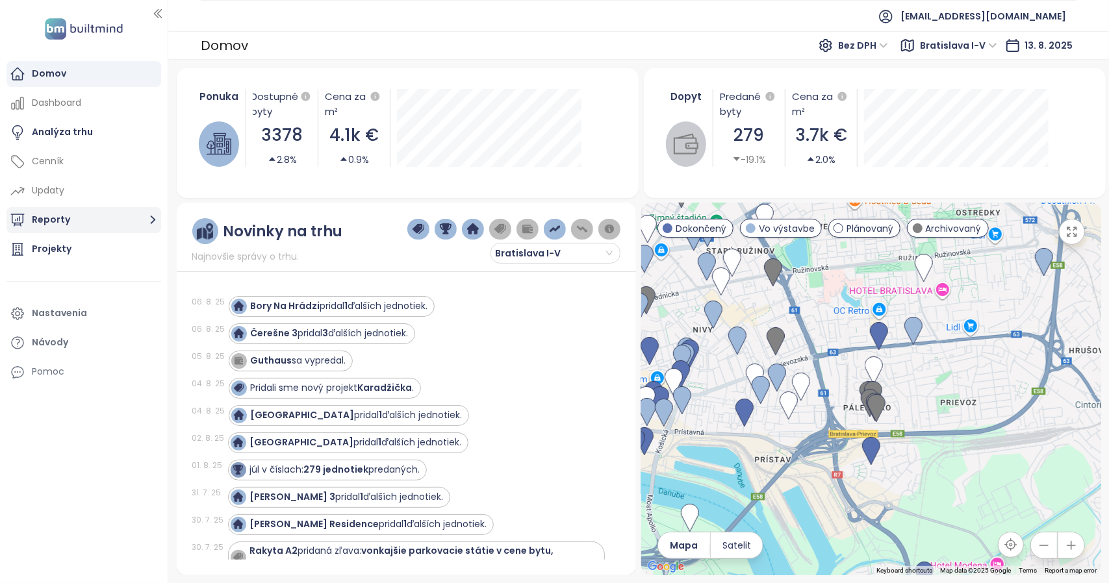
click at [126, 227] on button "Reporty" at bounding box center [83, 220] width 155 height 26
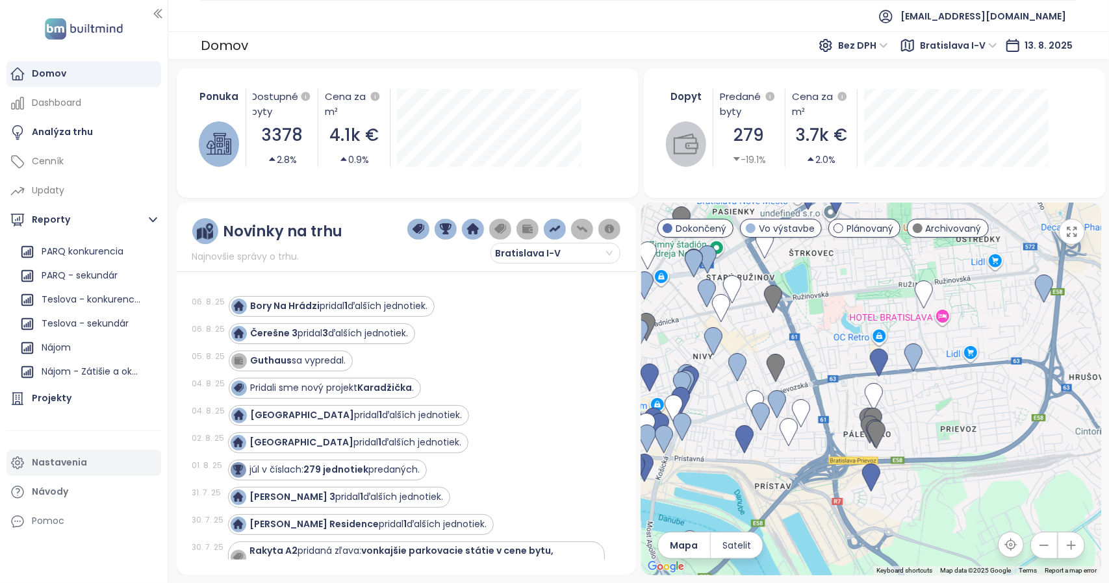
click at [58, 457] on div "Nastavenia" at bounding box center [59, 463] width 55 height 16
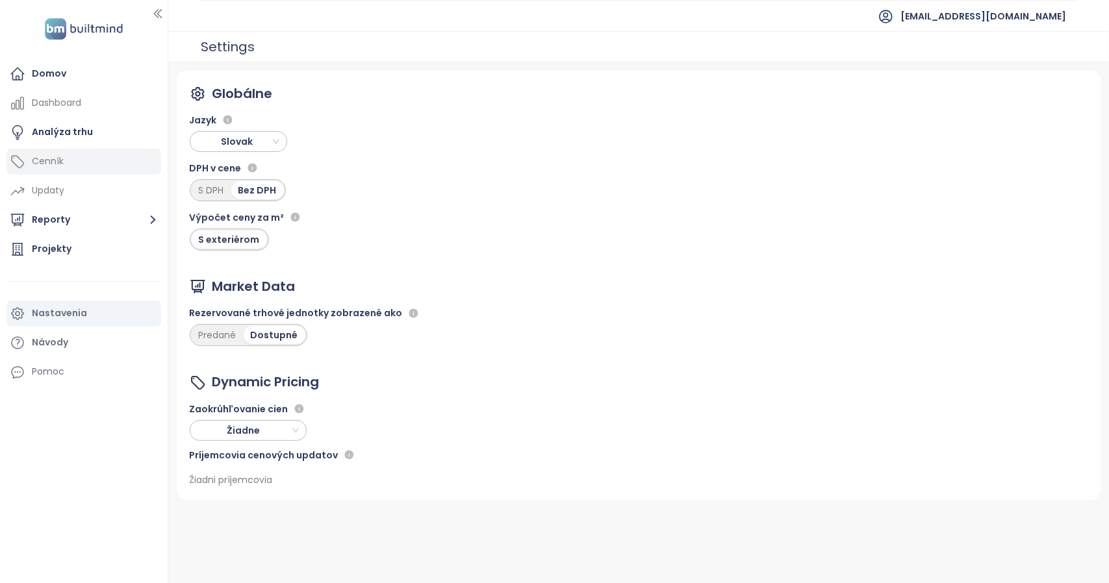
click at [64, 154] on div "Cenník" at bounding box center [83, 162] width 155 height 26
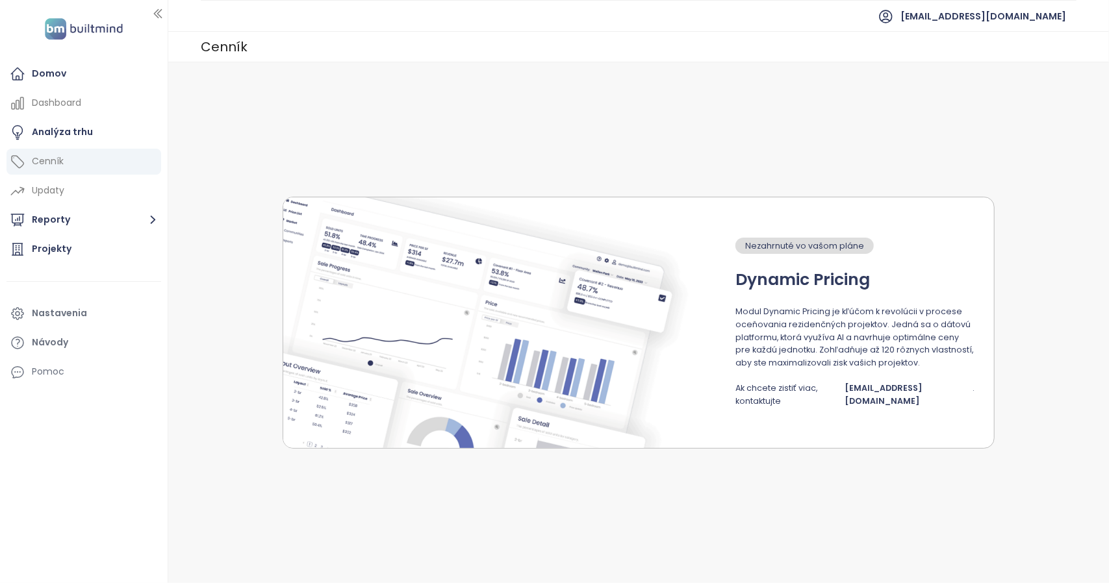
click at [760, 318] on p "Modul Dynamic Pricing je kľúčom k revolúcii v procese oceňovania rezidenčných p…" at bounding box center [854, 337] width 239 height 64
click at [66, 77] on div "Domov" at bounding box center [83, 74] width 155 height 26
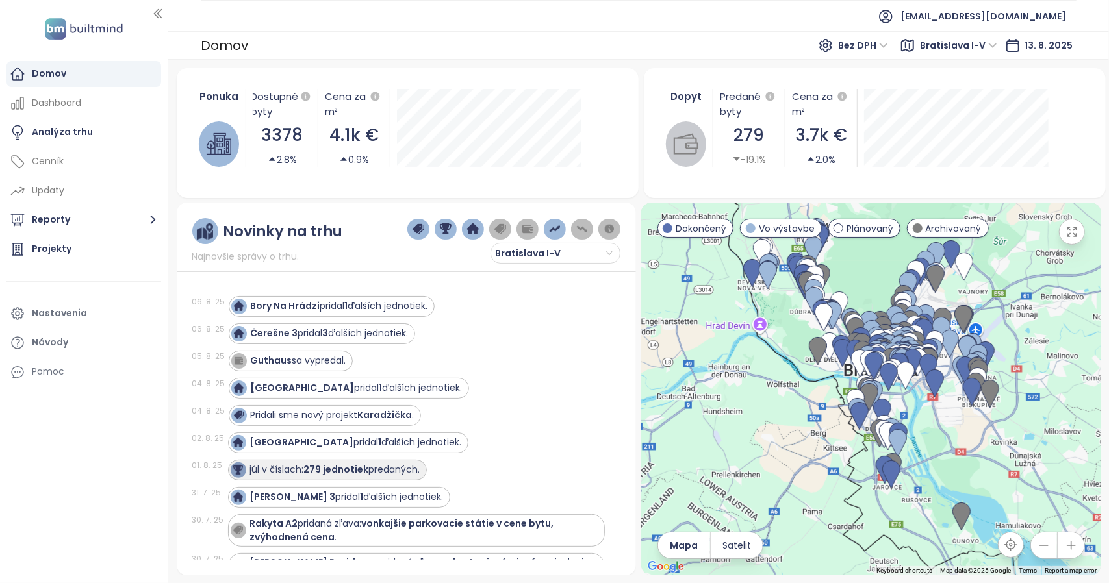
click at [410, 471] on div "júl v číslach: 279 jednotiek predaných." at bounding box center [335, 470] width 170 height 14
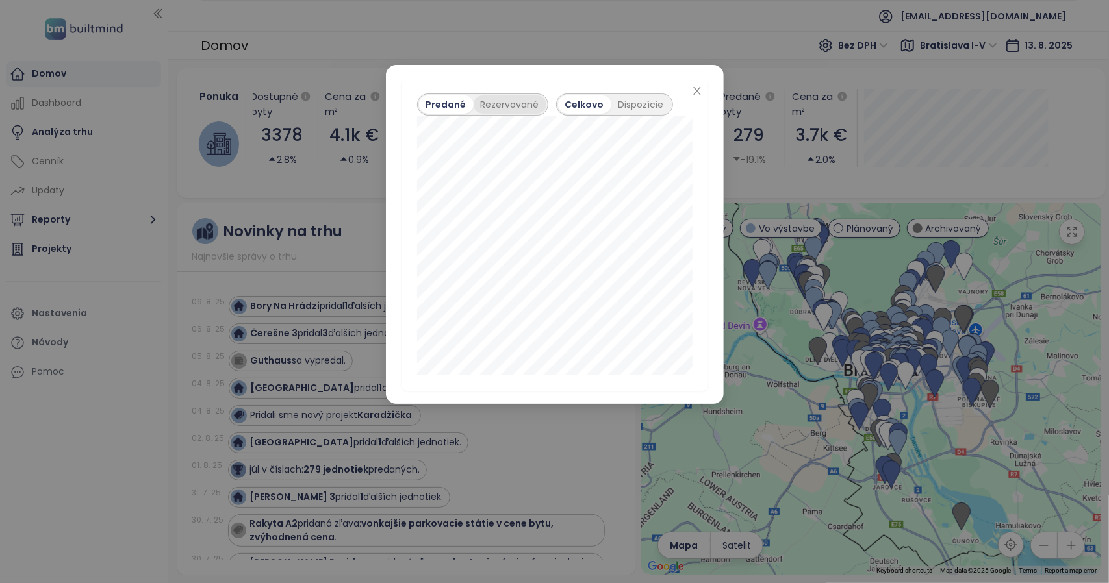
click at [518, 103] on div "Rezervované" at bounding box center [509, 104] width 73 height 18
click at [631, 108] on div "Dispozície" at bounding box center [642, 104] width 60 height 18
click at [440, 104] on div "Predané" at bounding box center [445, 104] width 52 height 18
click at [700, 85] on span "Close" at bounding box center [697, 91] width 14 height 14
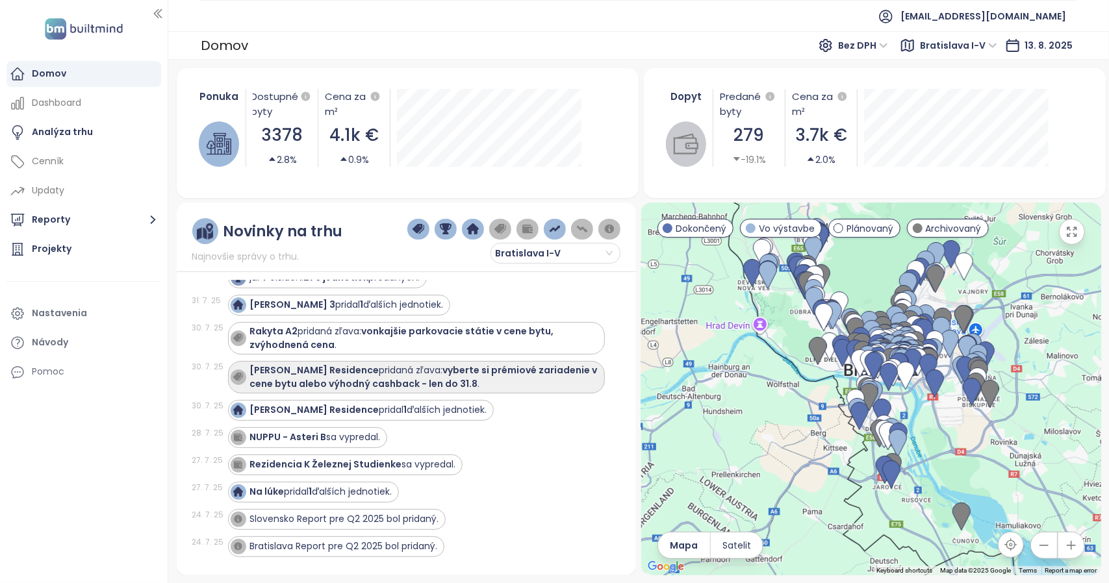
scroll to position [195, 0]
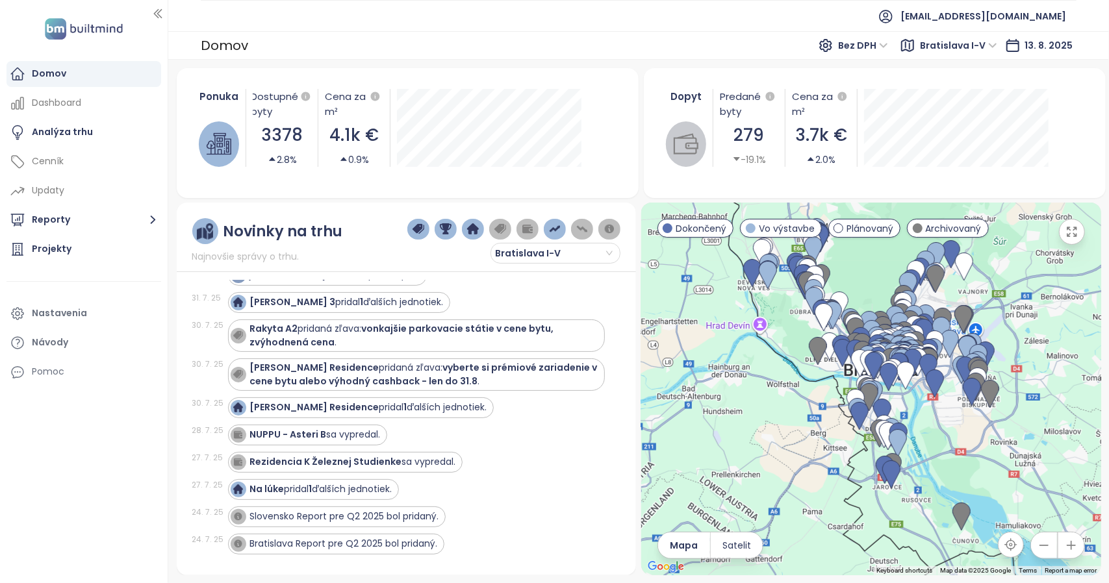
click at [592, 479] on div "Na lúke pridal 1 ďalších jednotiek." at bounding box center [416, 489] width 377 height 21
